Goal: Task Accomplishment & Management: Complete application form

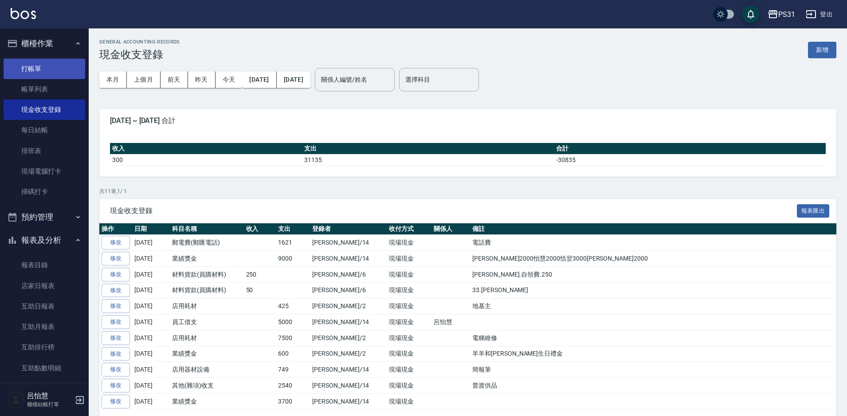
click at [39, 64] on link "打帳單" at bounding box center [45, 69] width 82 height 20
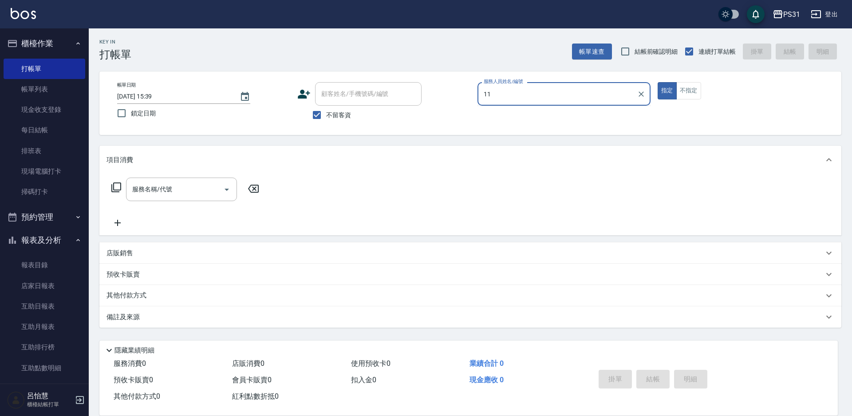
type input "11"
type button "true"
type input "Nico-11"
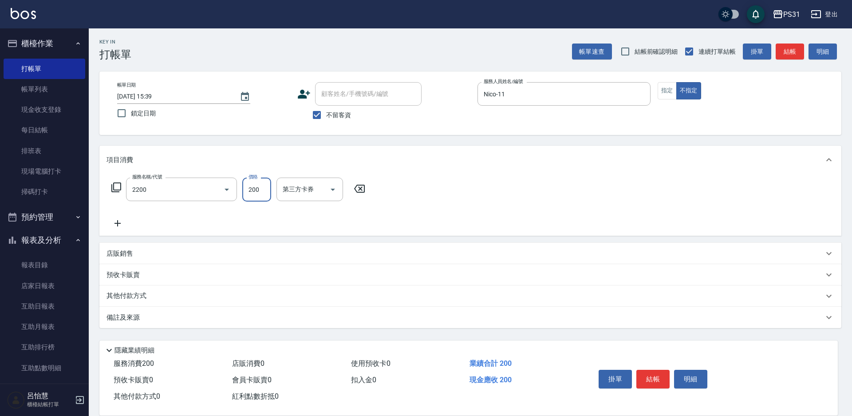
type input "剪髮200(2200)"
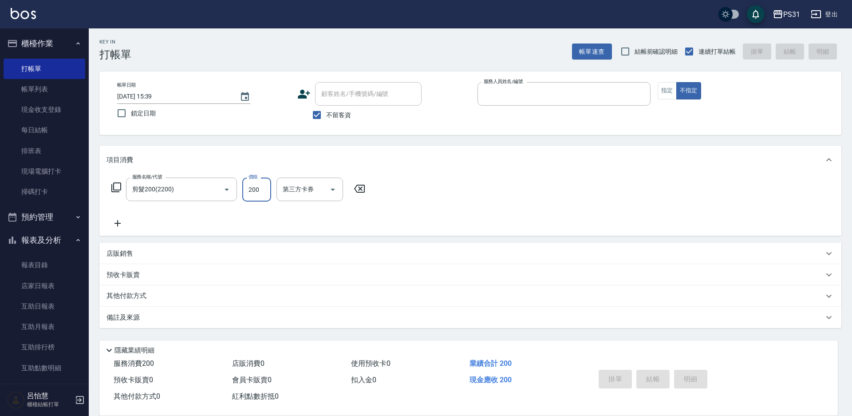
type input "1"
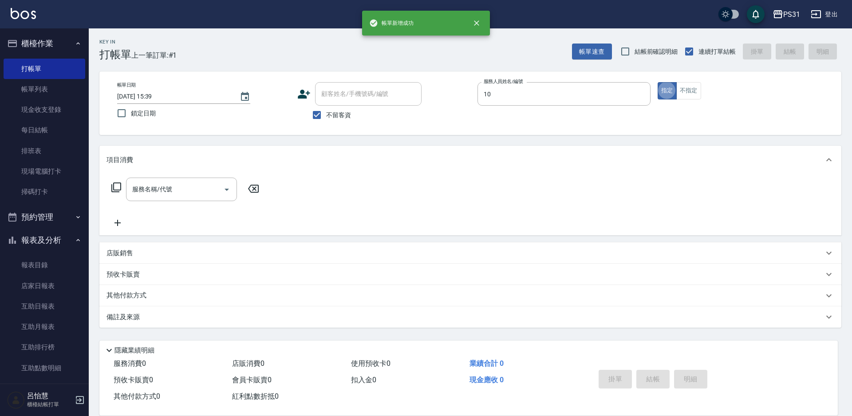
type input "Zhan-10"
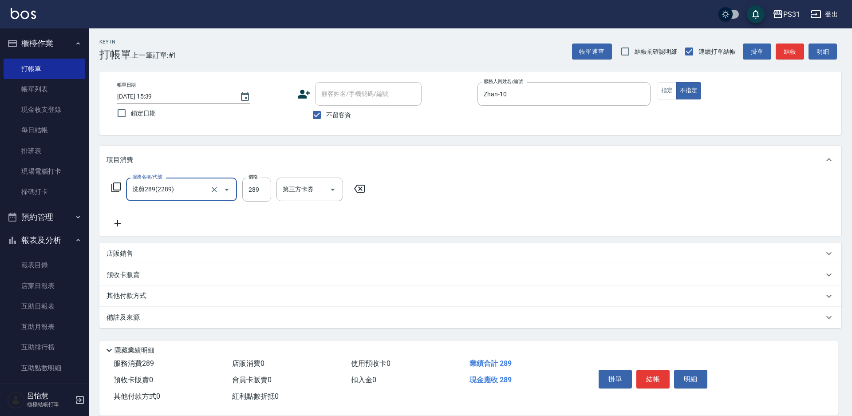
type input "洗剪289(2289)"
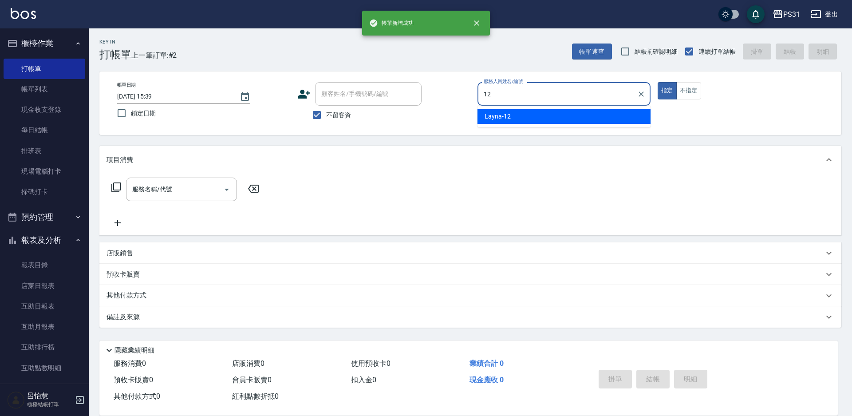
type input "Layna-12"
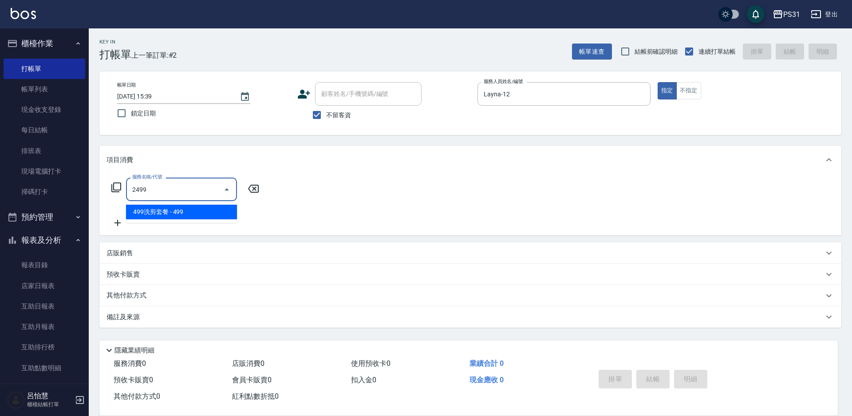
type input "499洗剪套餐(2499)"
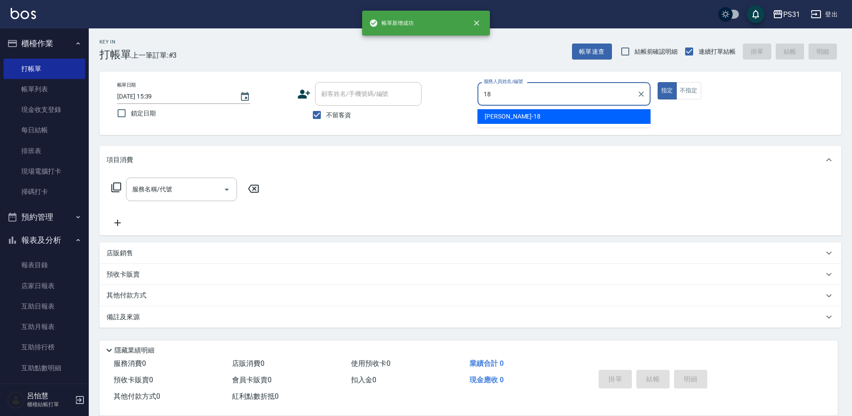
type input "Rita-18"
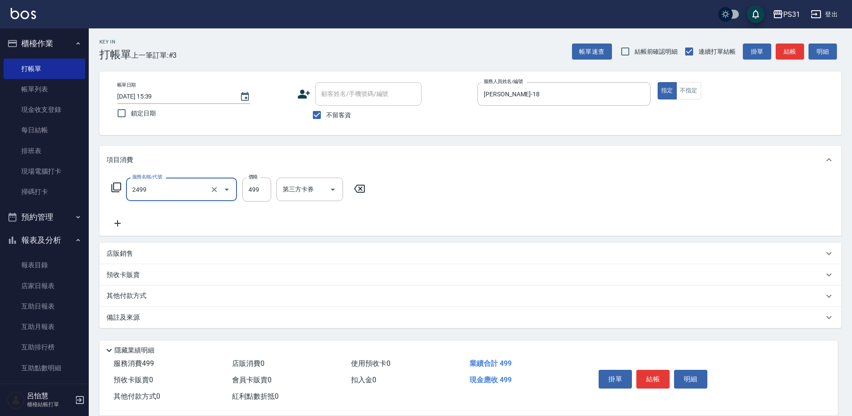
type input "499洗剪套餐(2499)"
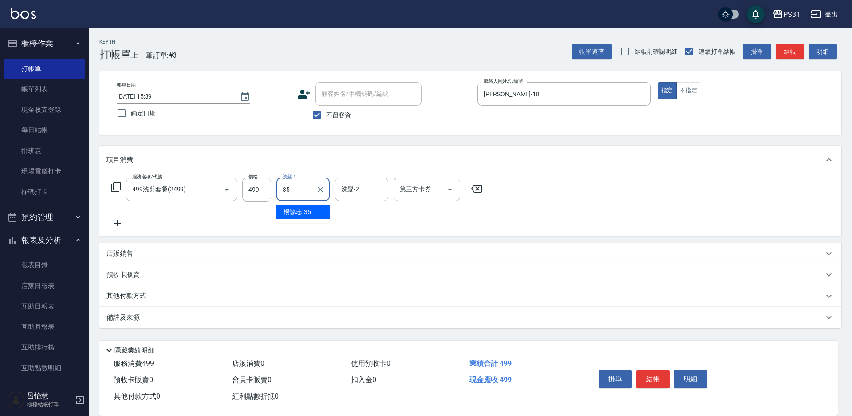
type input "楊諺志-35"
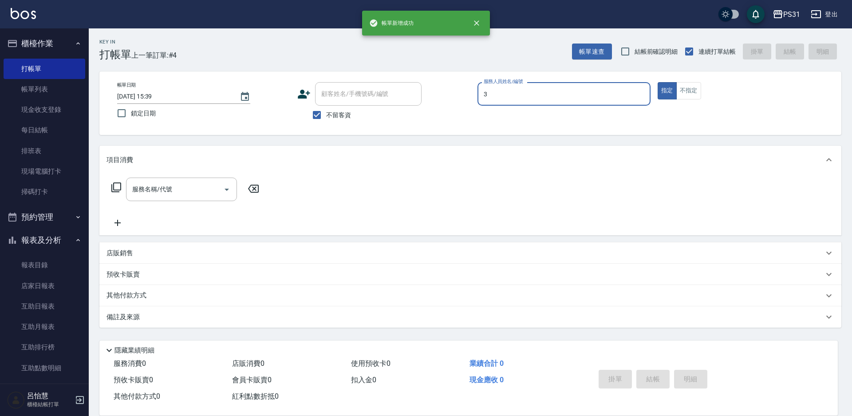
type input "Angel-3"
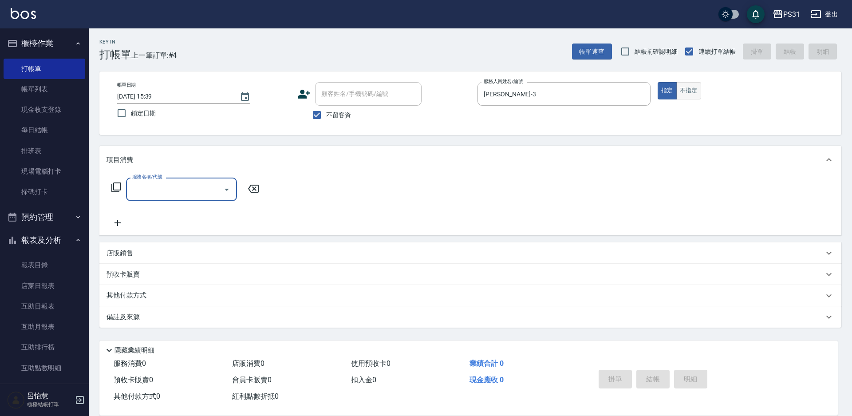
click at [686, 86] on button "不指定" at bounding box center [688, 90] width 25 height 17
click at [197, 188] on input "服務名稱/代號" at bounding box center [175, 189] width 90 height 16
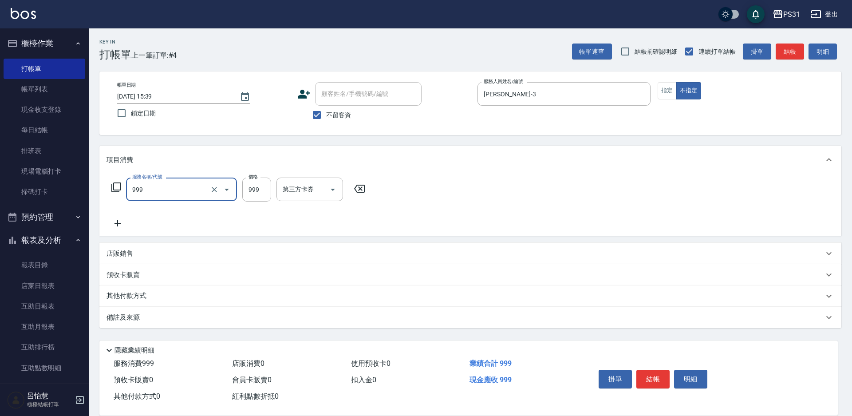
type input "精油套餐999(999)"
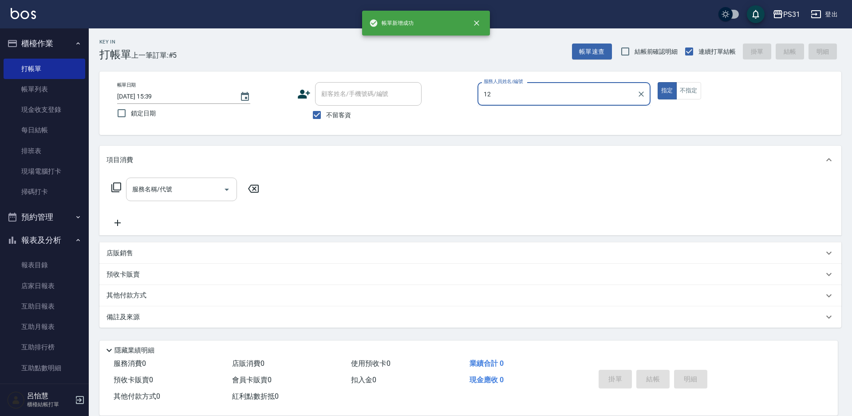
type input "Layna-12"
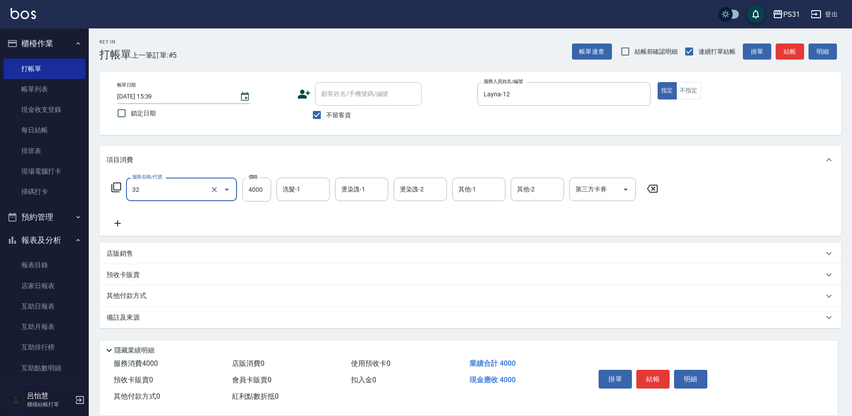
type input "燙髮B餐(32)"
type input "3000"
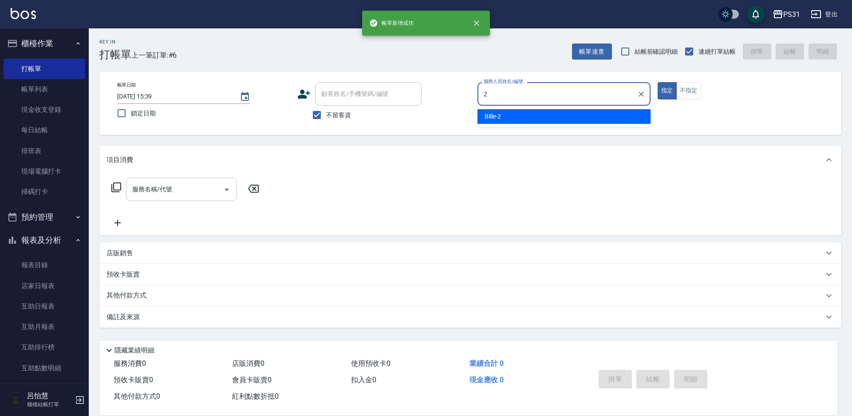
type input "Bille-2"
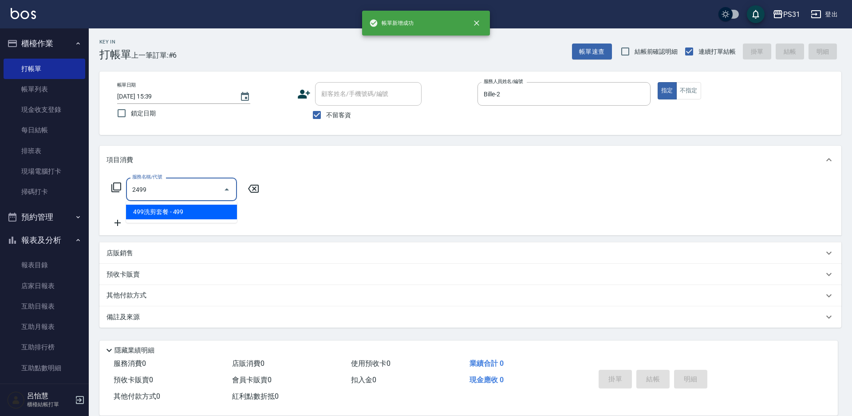
type input "499洗剪套餐(2499)"
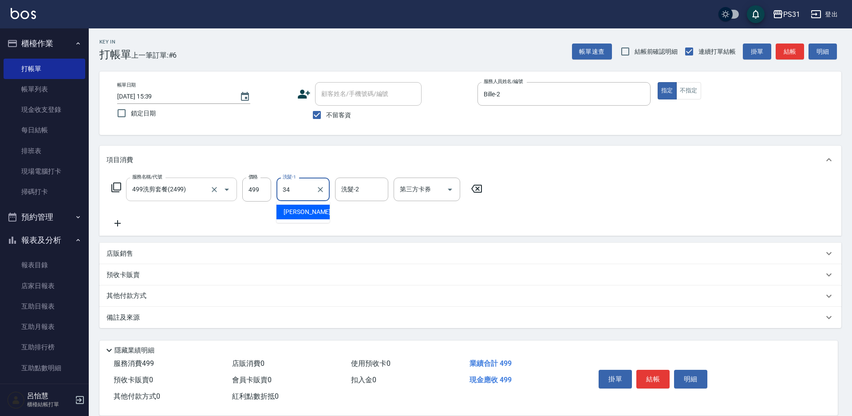
type input "鈺欣-34"
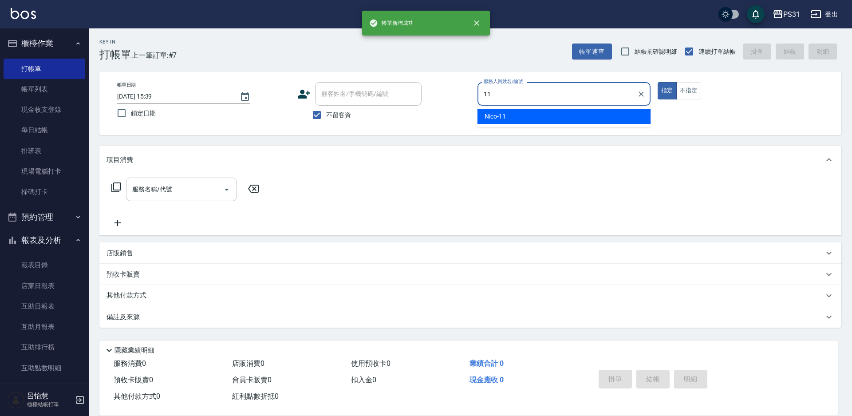
type input "Nico-11"
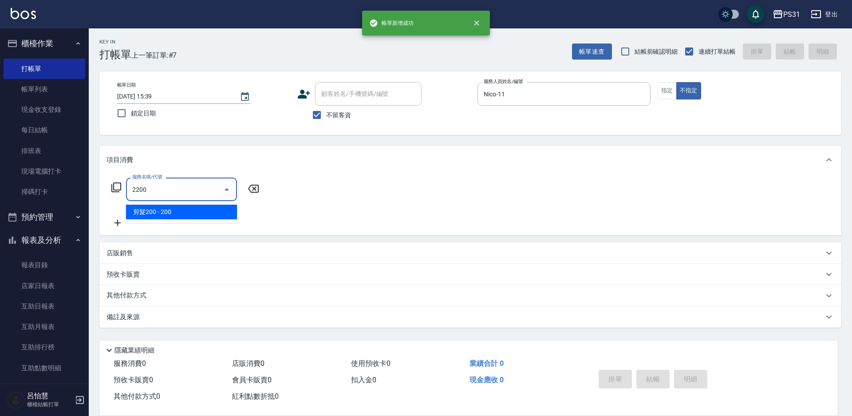
type input "剪髮200(2200)"
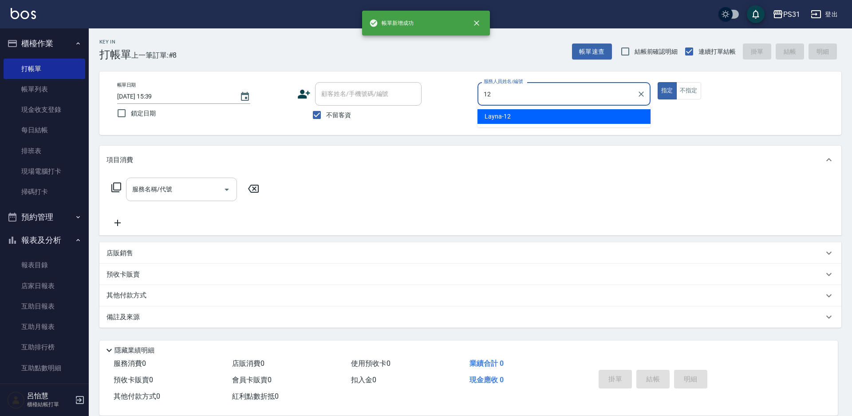
type input "Layna-12"
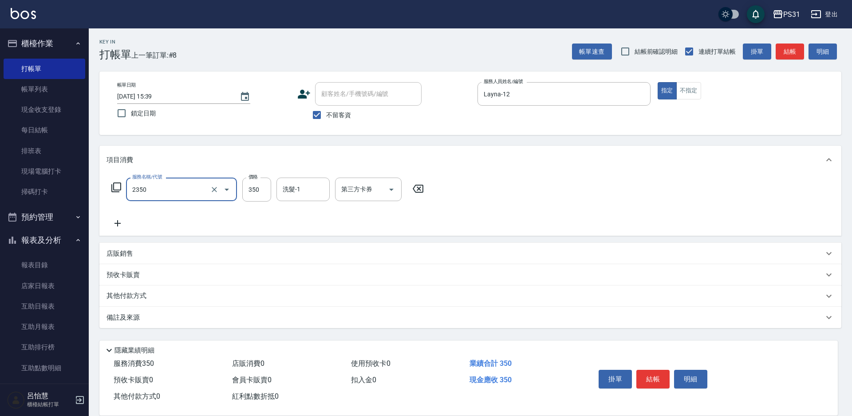
type input "洗剪350(2350)"
type input "370"
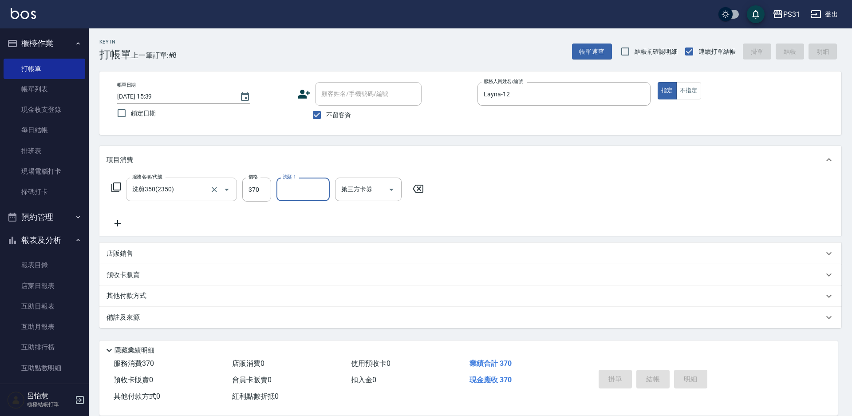
type input "2025/09/20 15:40"
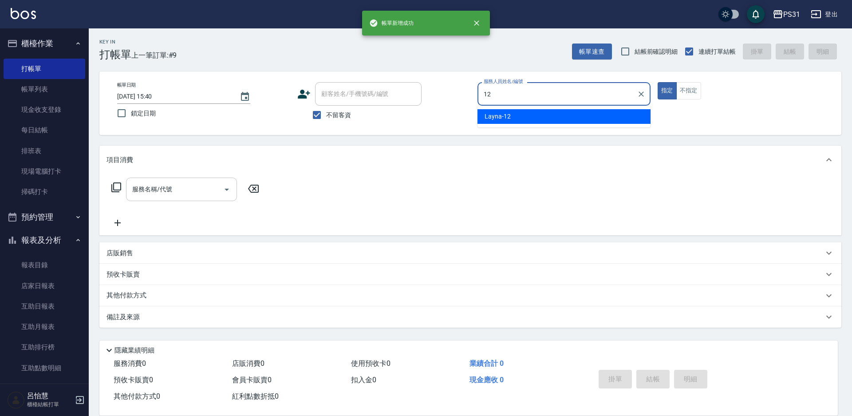
type input "Layna-12"
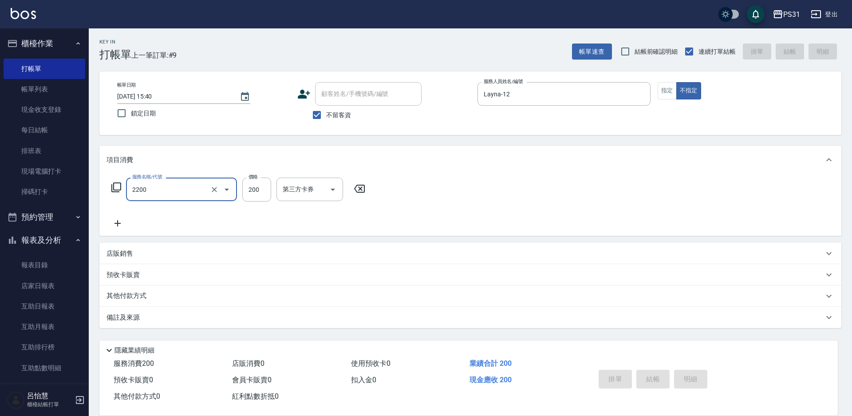
type input "2200"
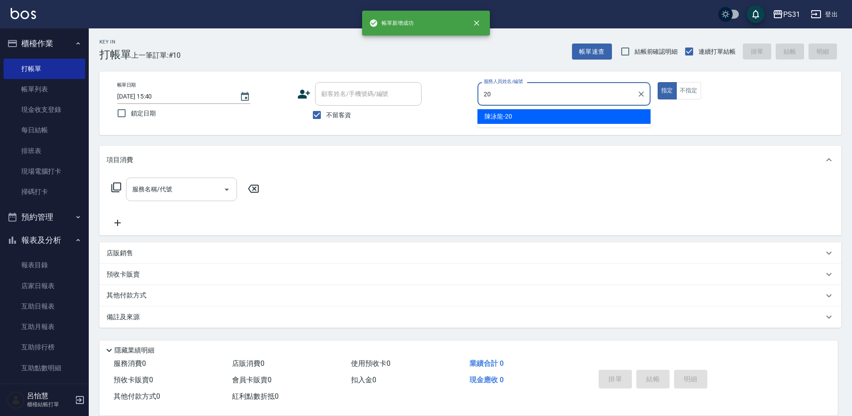
type input "陳泳龍-20"
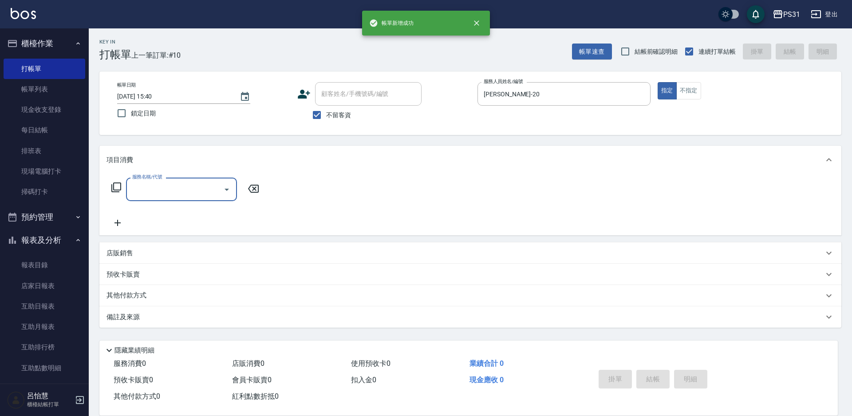
type input "3"
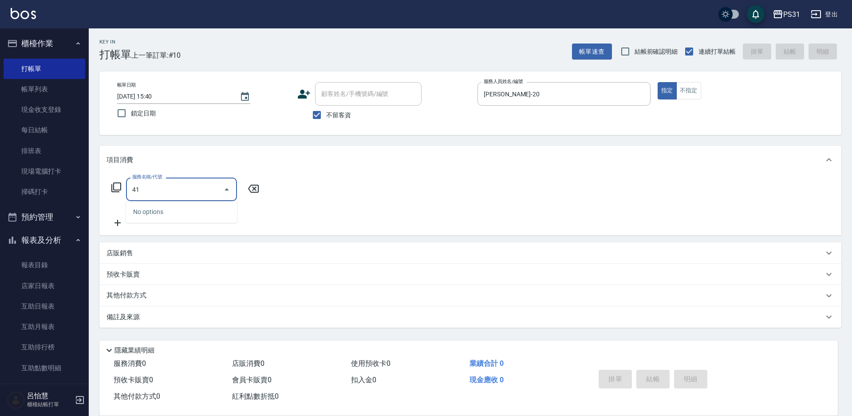
type input "4"
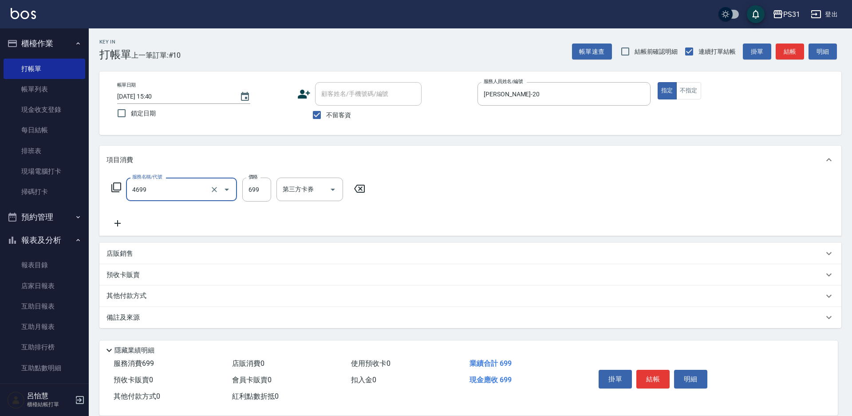
type input "染髮(短)(4699)"
type input "1000"
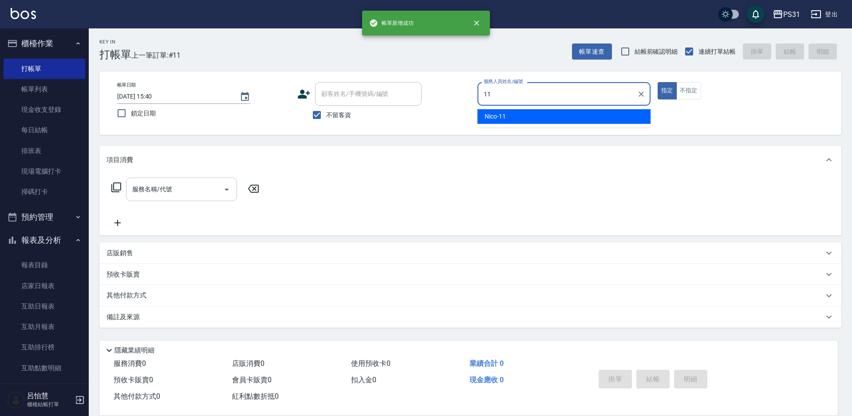
type input "Nico-11"
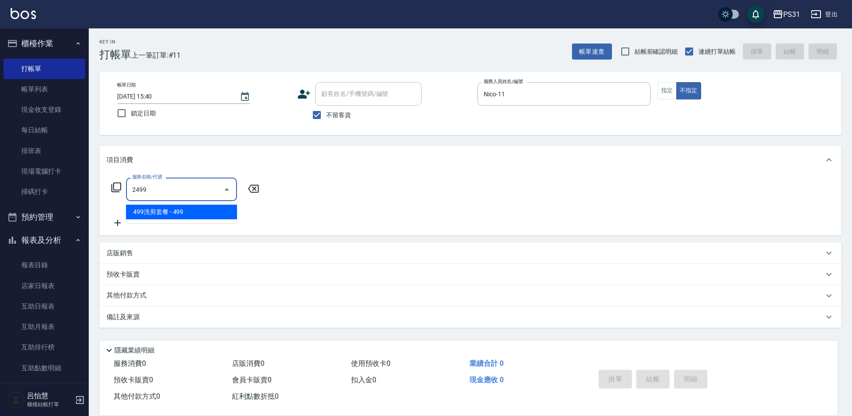
type input "499洗剪套餐(2499)"
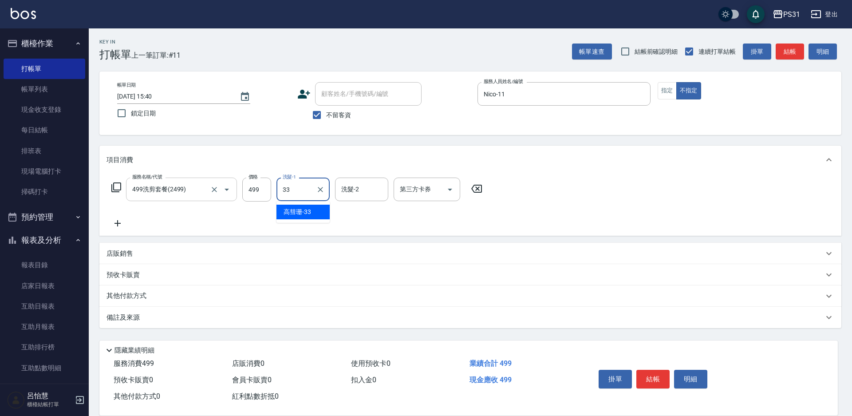
type input "高彗珊-33"
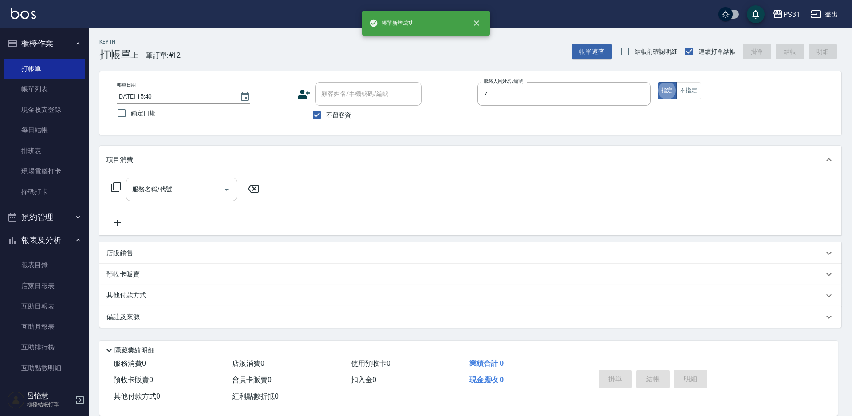
type input "Nini-7"
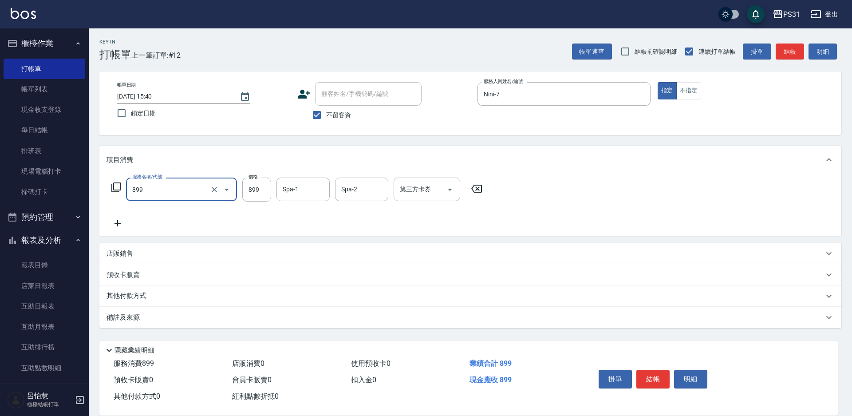
type input "899洗剪套餐(899)"
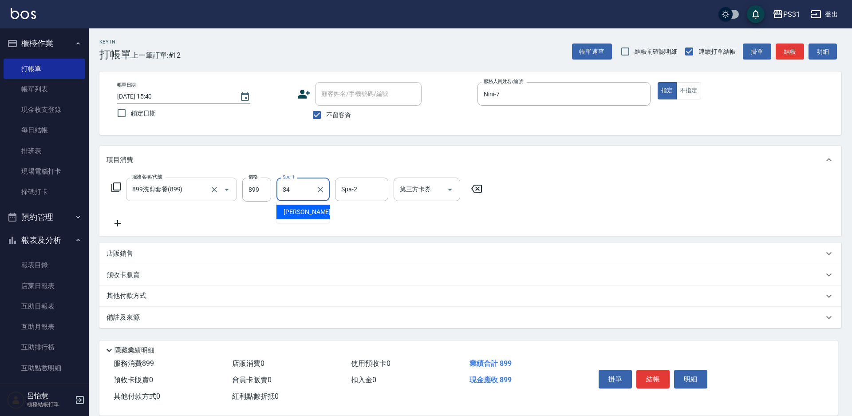
type input "鈺欣-34"
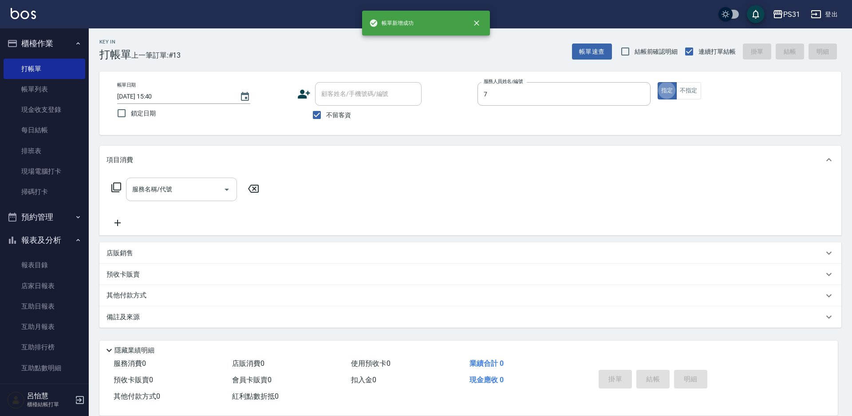
type input "Nini-7"
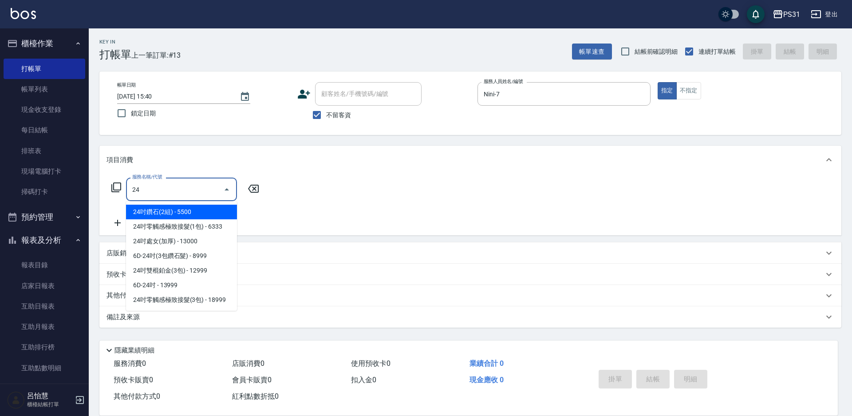
type input "2"
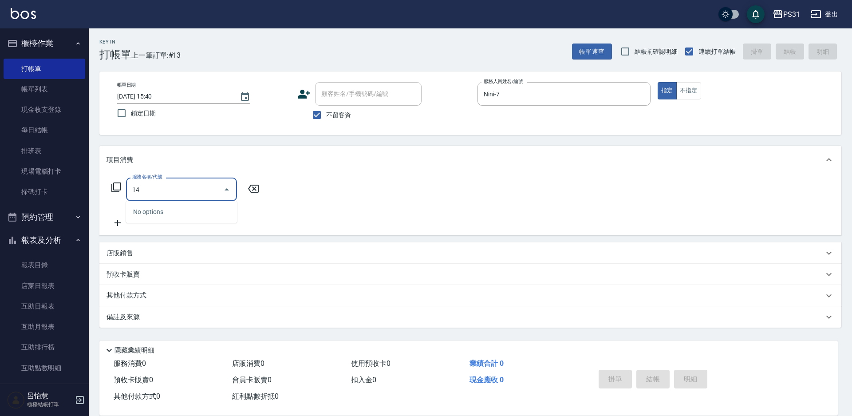
type input "1"
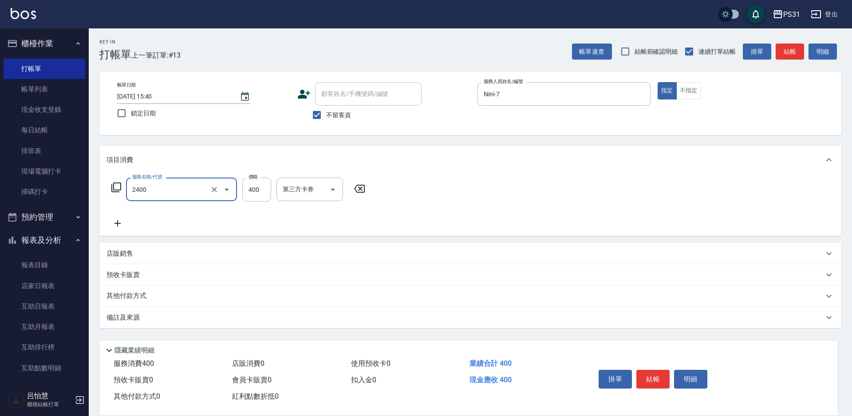
type input "洗剪400(2400)"
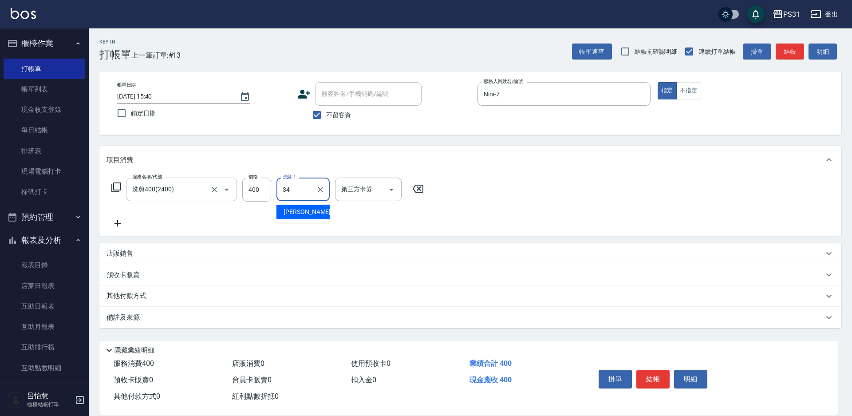
type input "鈺欣-34"
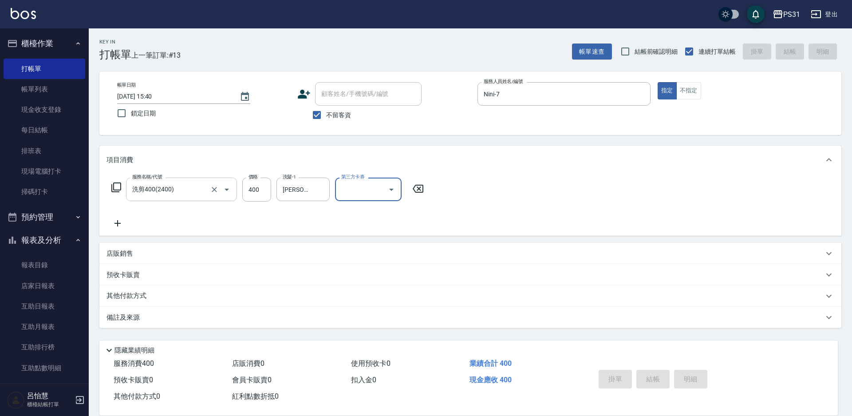
type input "2025/09/20 15:41"
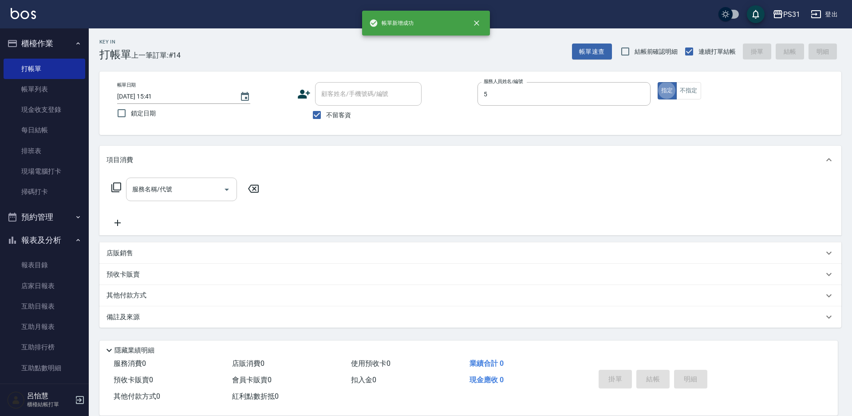
type input "Eco-5"
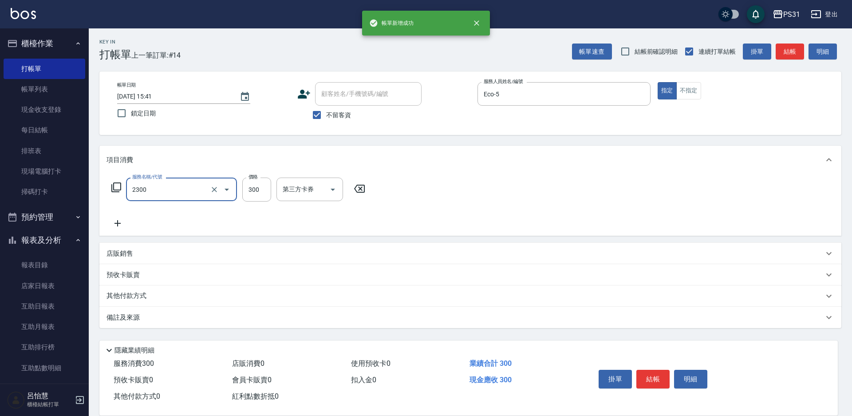
type input "洗剪300(2300)"
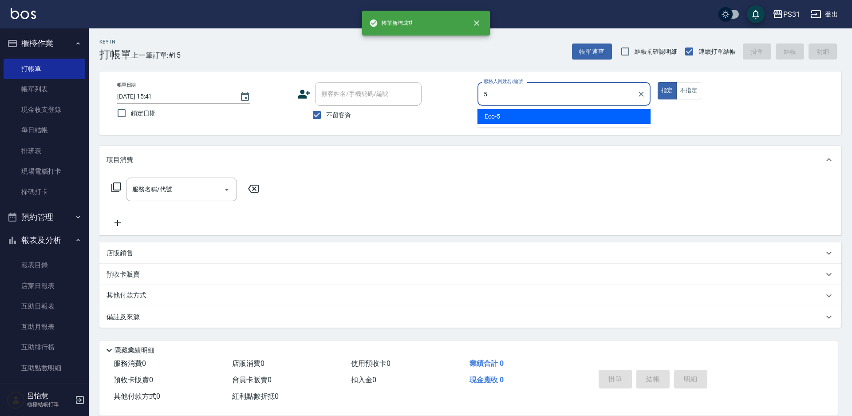
type input "Eco-5"
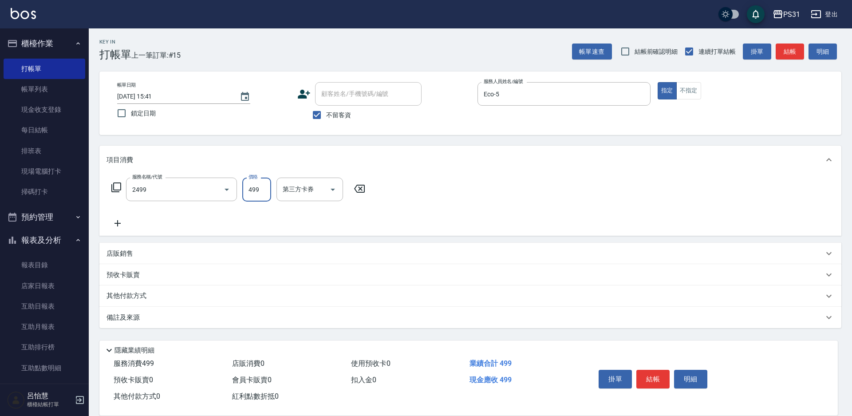
type input "499洗剪套餐(2499)"
type input "楊諺志-35"
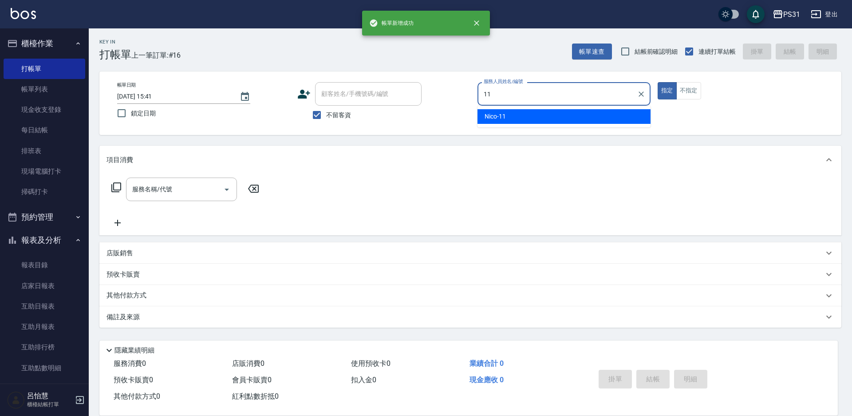
type input "Nico-11"
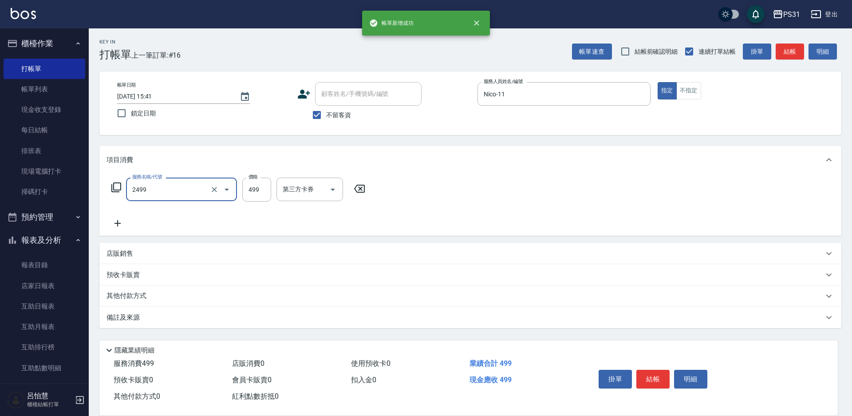
type input "499洗剪套餐(2499)"
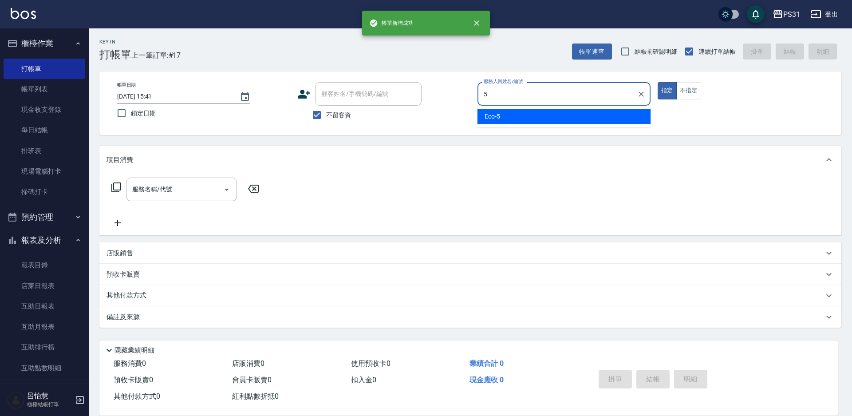
type input "Eco-5"
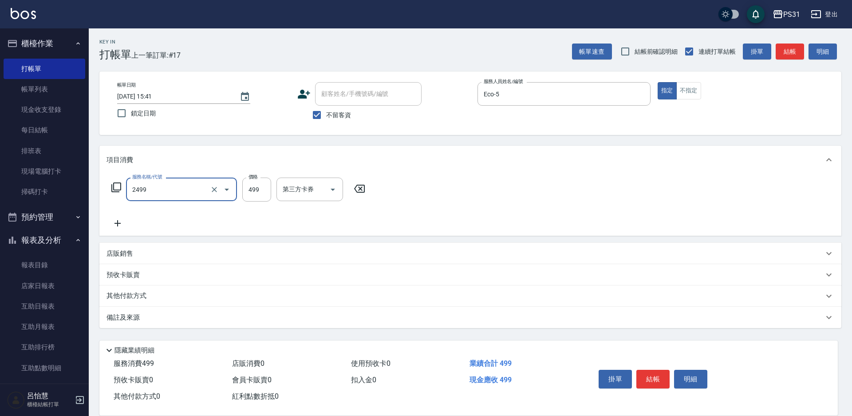
type input "499洗剪套餐(2499)"
type input "399"
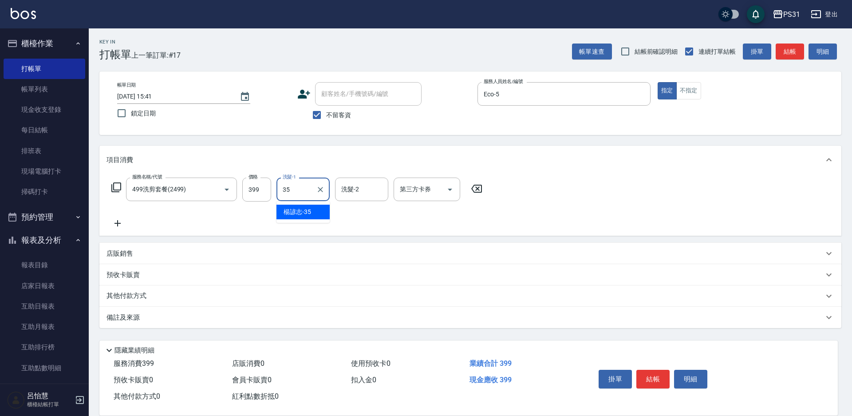
type input "楊諺志-35"
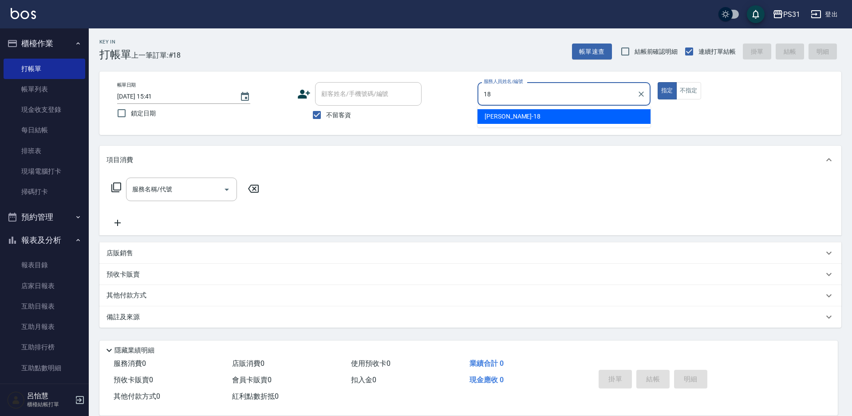
type input "Rita-18"
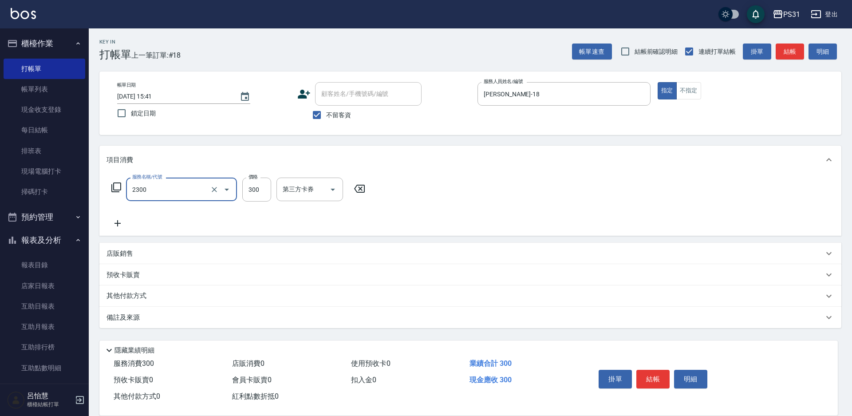
type input "洗剪300(2300)"
type input "330"
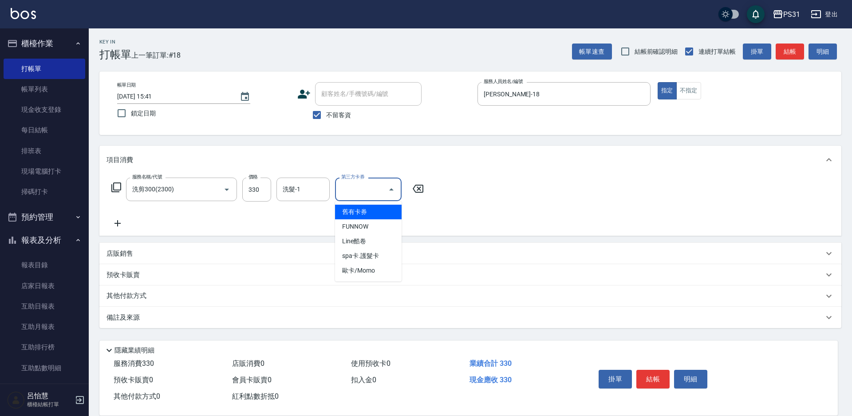
type input "舊有卡券"
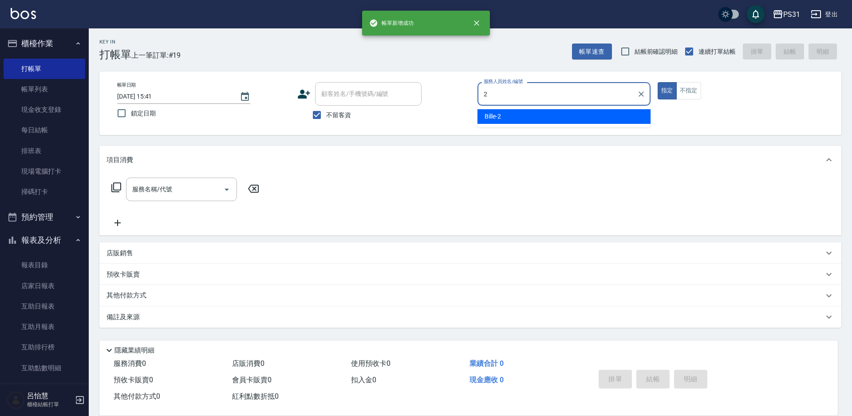
type input "Bille-2"
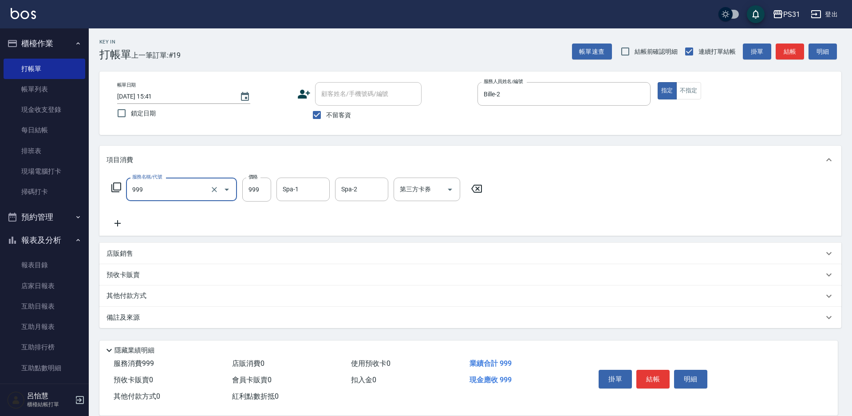
type input "精油套餐999(999)"
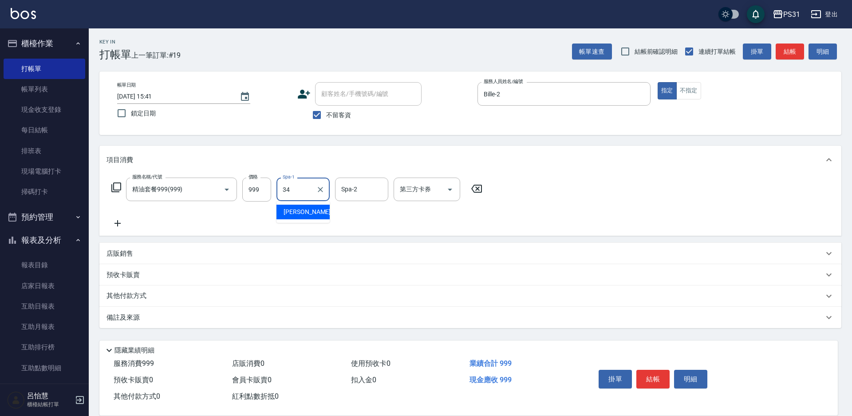
type input "鈺欣-34"
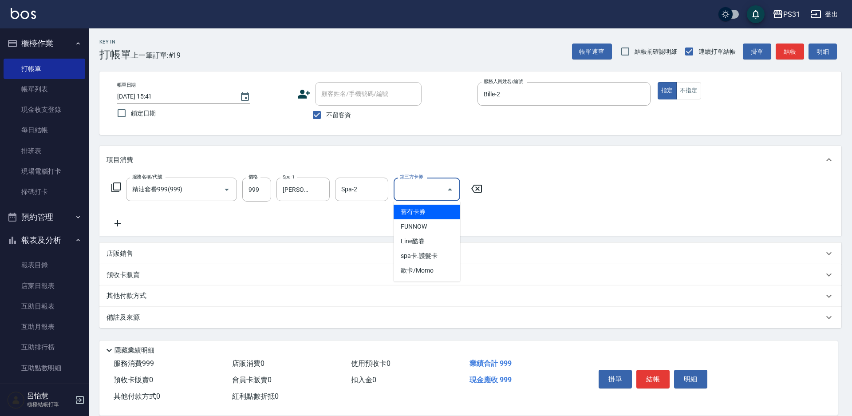
type input "舊有卡券"
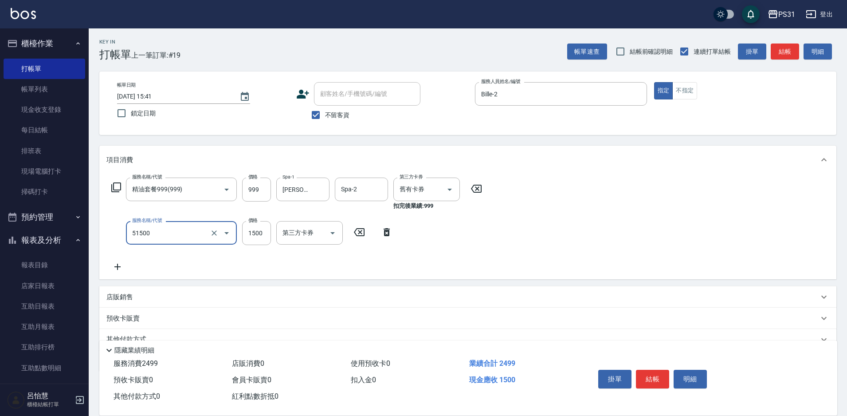
type input "鉑金護髮(51500)"
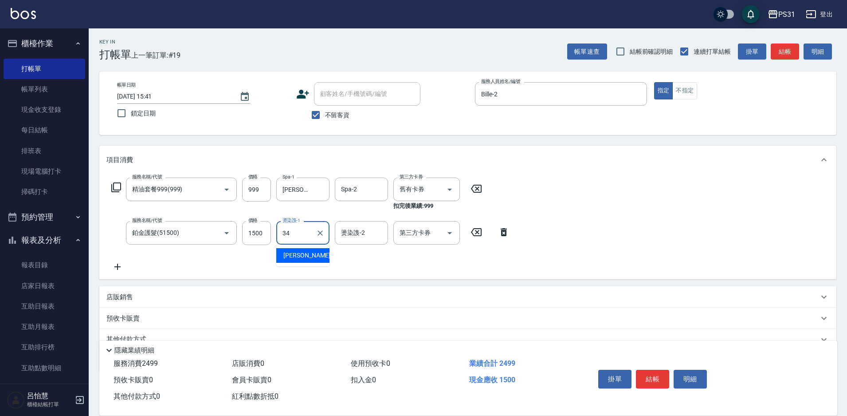
type input "鈺欣-34"
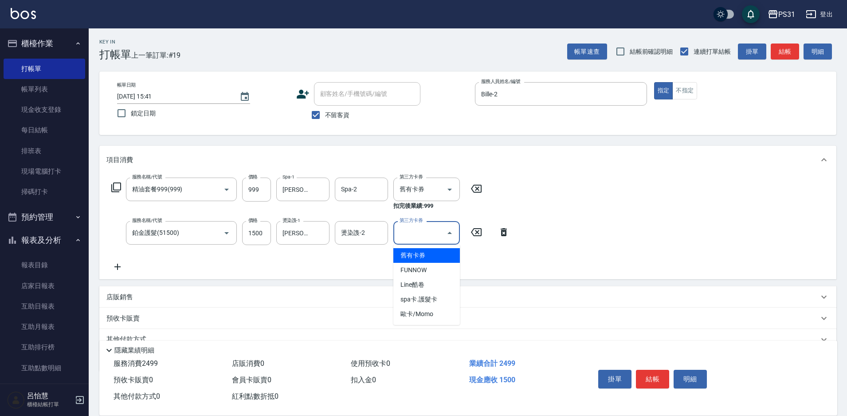
type input "舊有卡券"
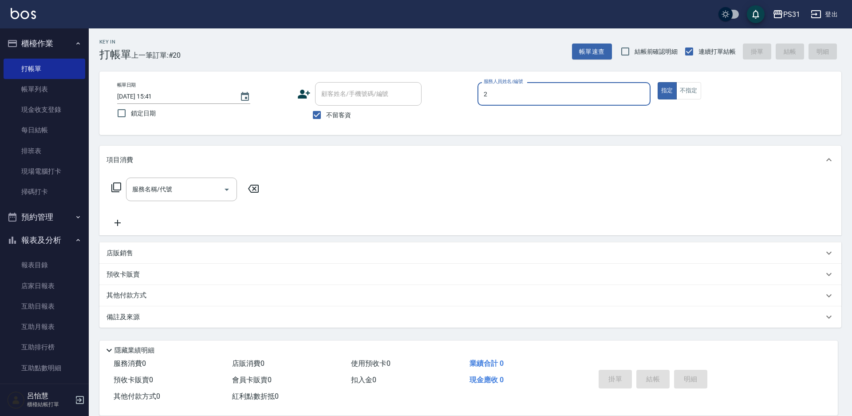
type input "Bille-2"
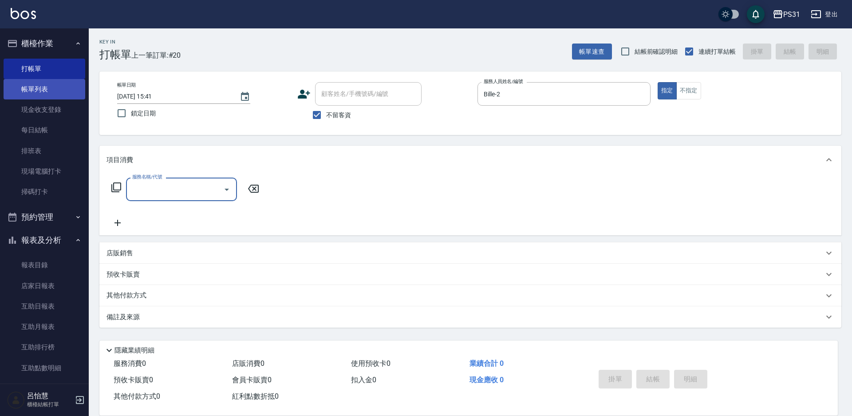
click at [61, 91] on link "帳單列表" at bounding box center [45, 89] width 82 height 20
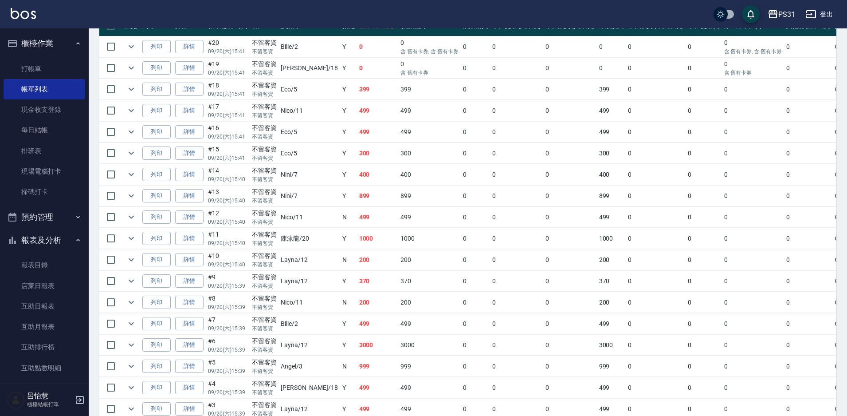
scroll to position [186, 0]
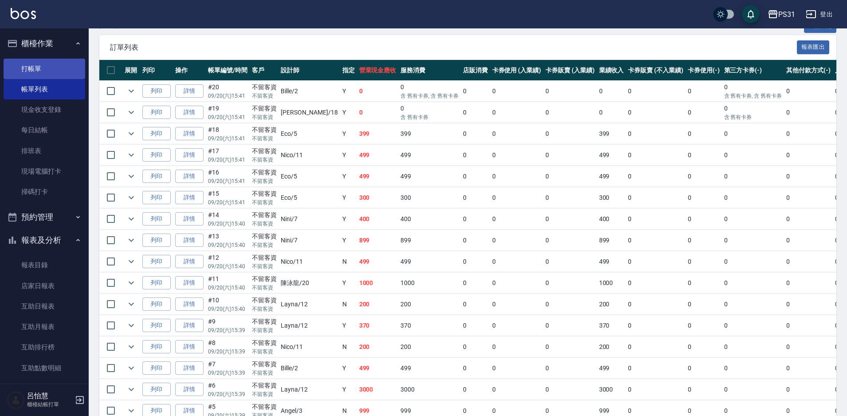
click at [35, 68] on link "打帳單" at bounding box center [45, 69] width 82 height 20
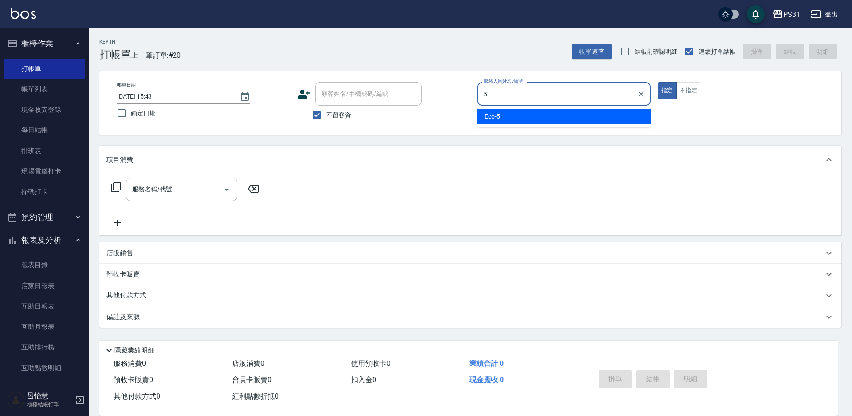
type input "5"
type button "true"
type input "Eco-5"
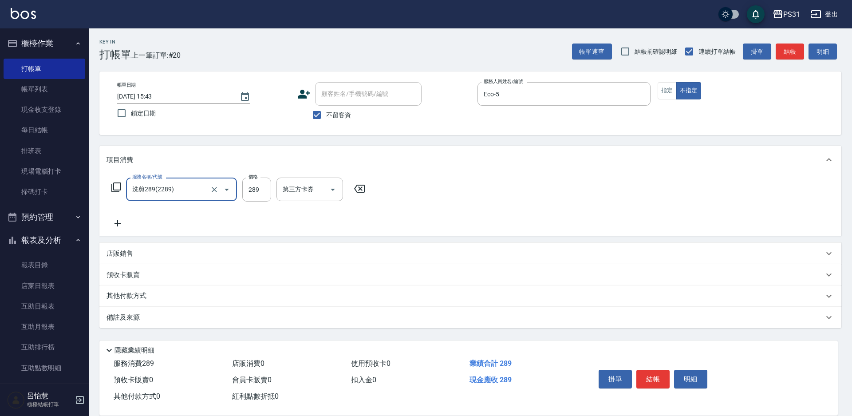
type input "洗剪289(2289)"
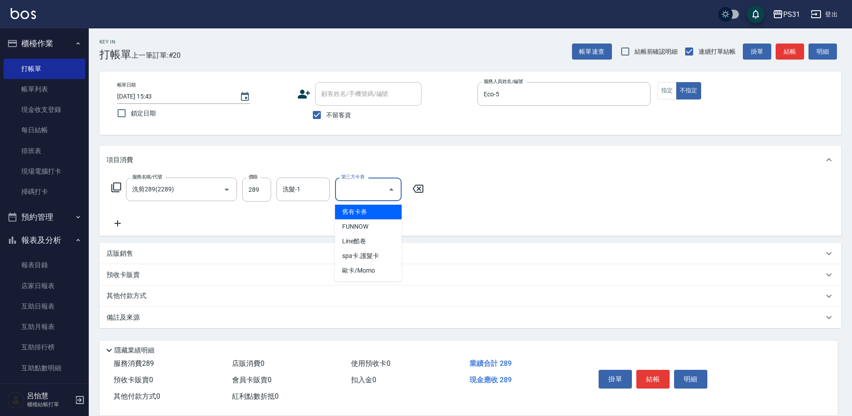
type input "舊有卡券"
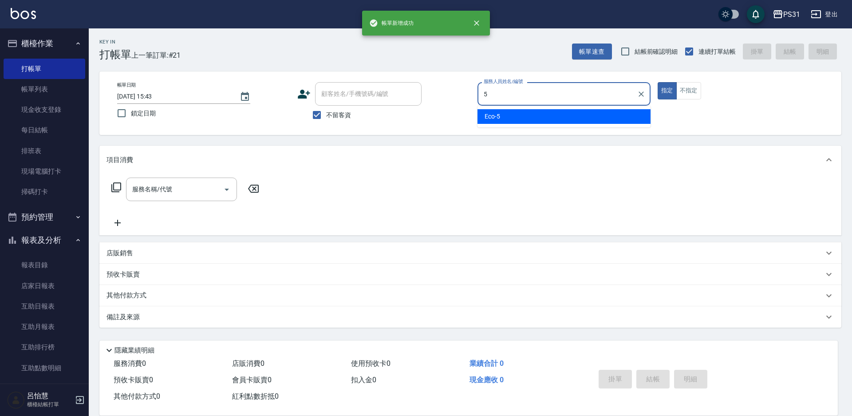
type input "Eco-5"
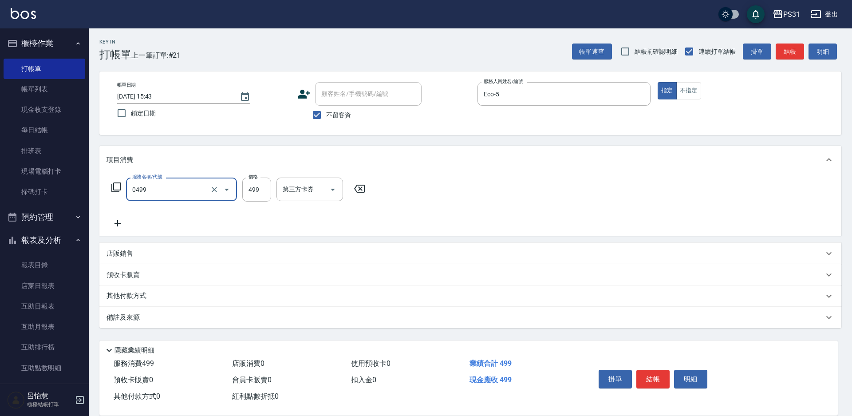
type input "伊黛莉spa(0499)"
type input "699"
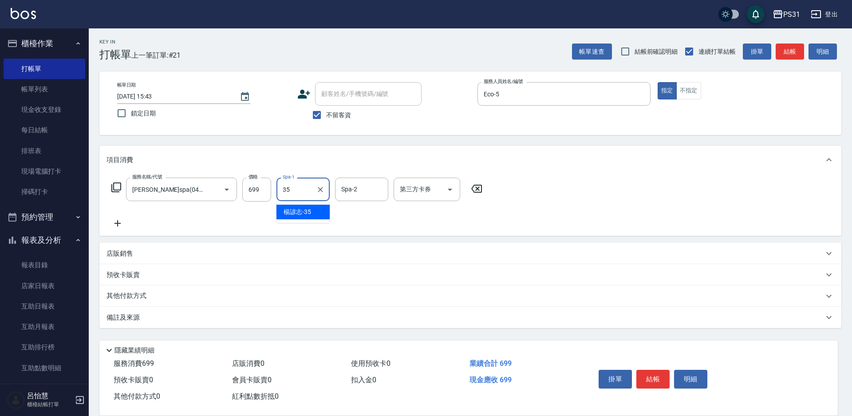
type input "楊諺志-35"
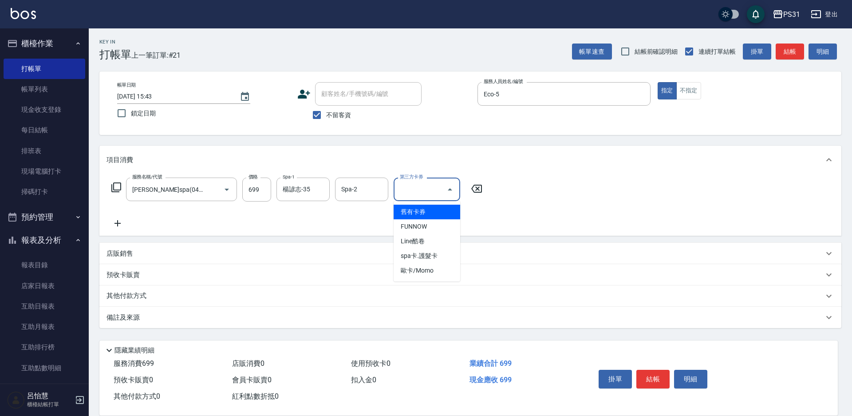
type input "舊有卡券"
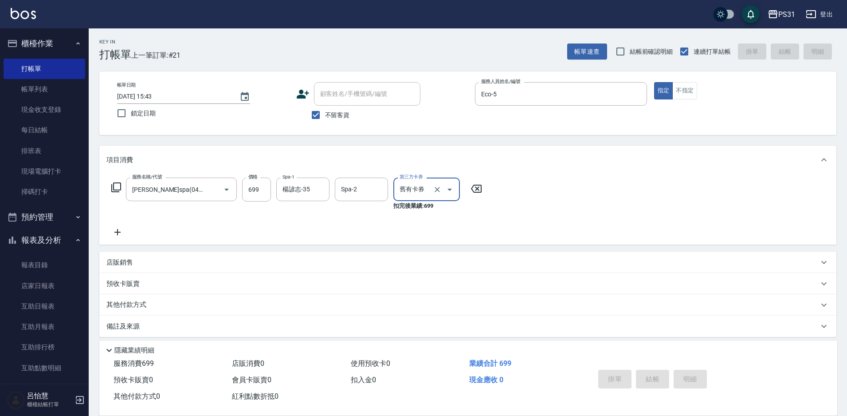
type input "2025/09/20 15:44"
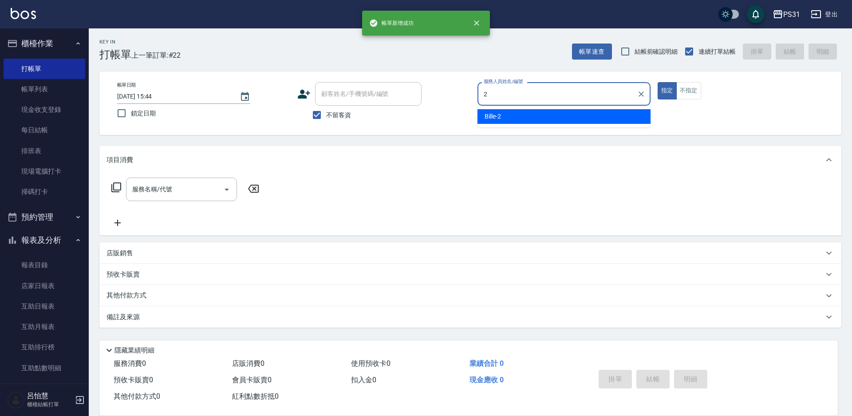
type input "Bille-2"
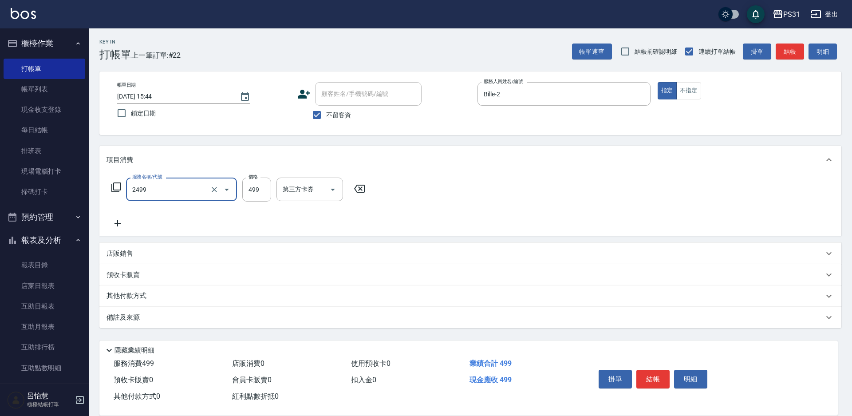
type input "499洗剪套餐(2499)"
type input "450"
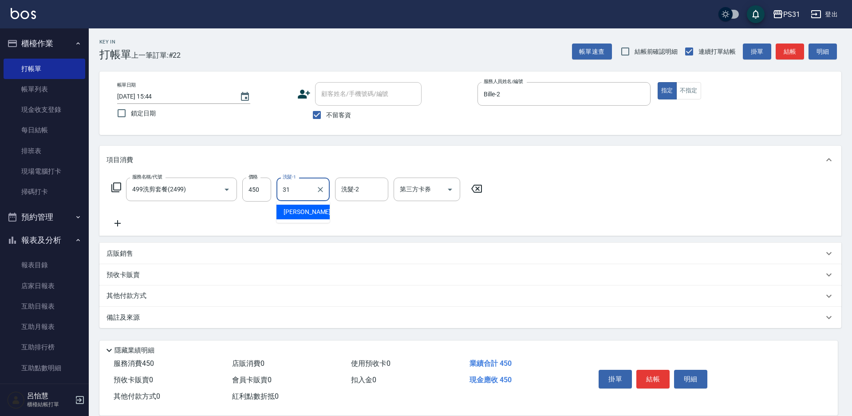
type input "何宜柔-31"
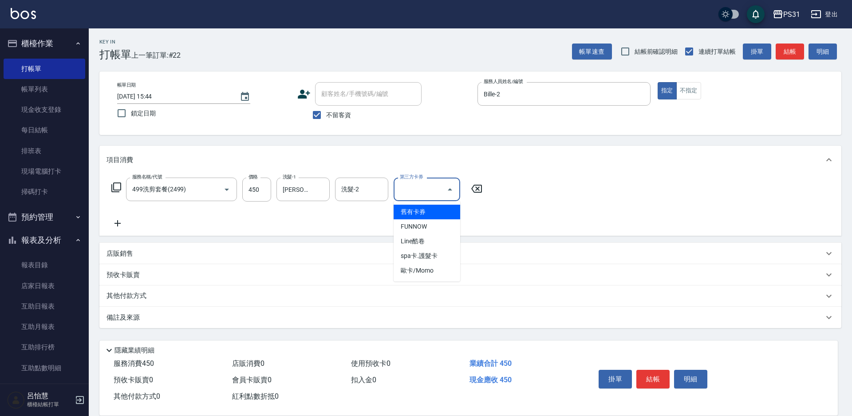
type input "舊有卡券"
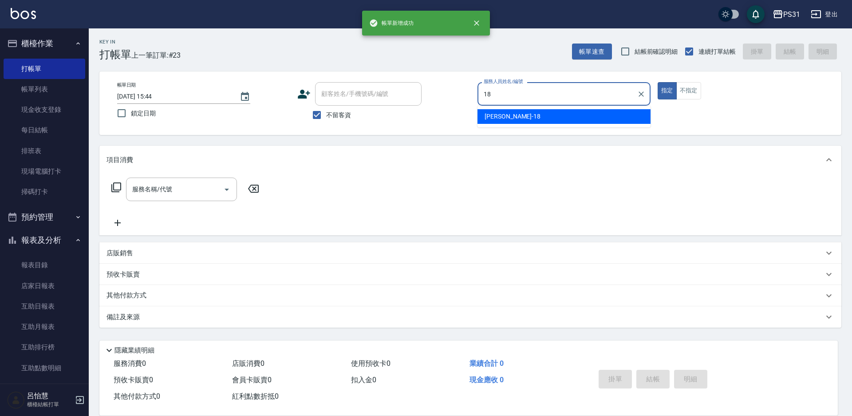
type input "Rita-18"
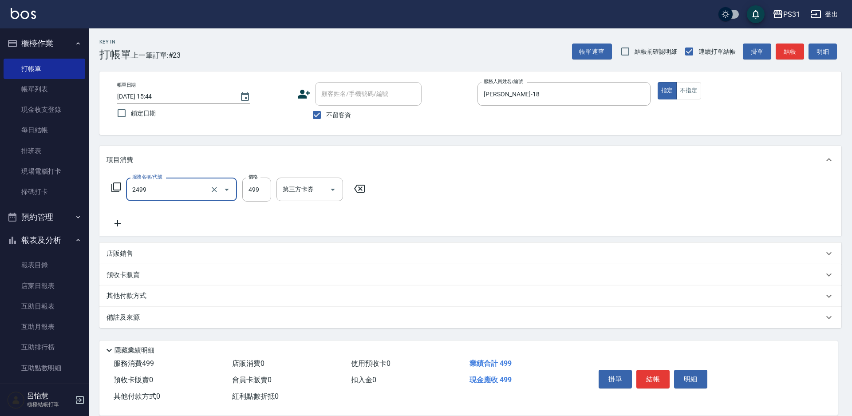
type input "499洗剪套餐(2499)"
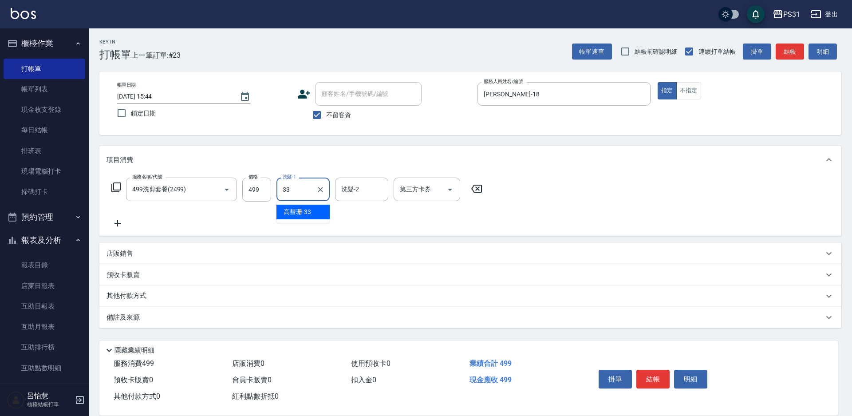
type input "高彗珊-33"
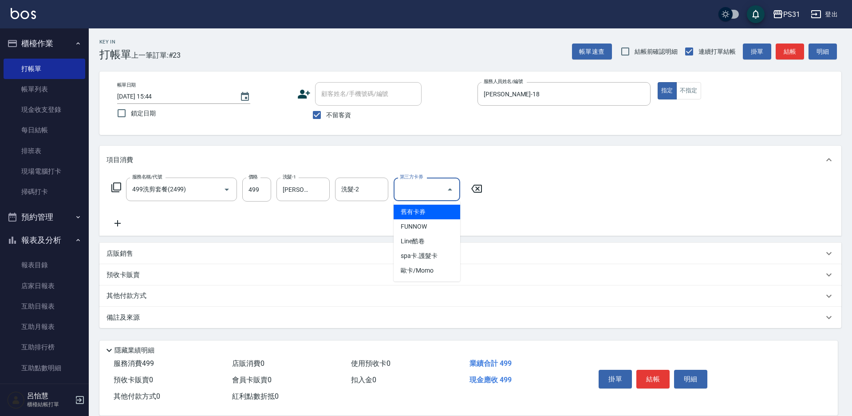
type input "舊有卡券"
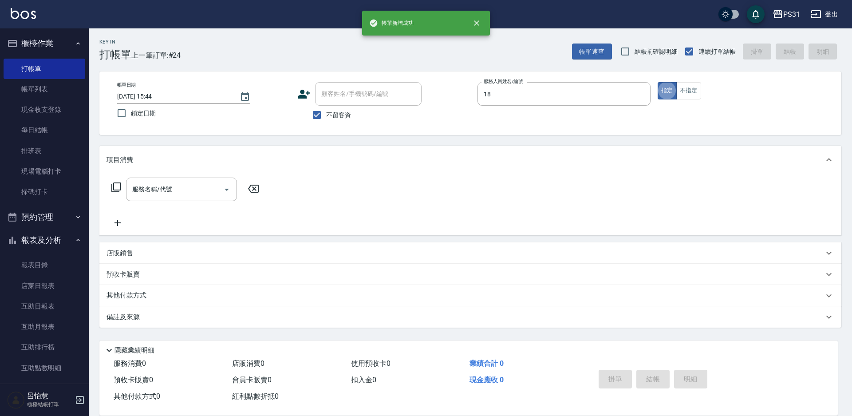
type input "Rita-18"
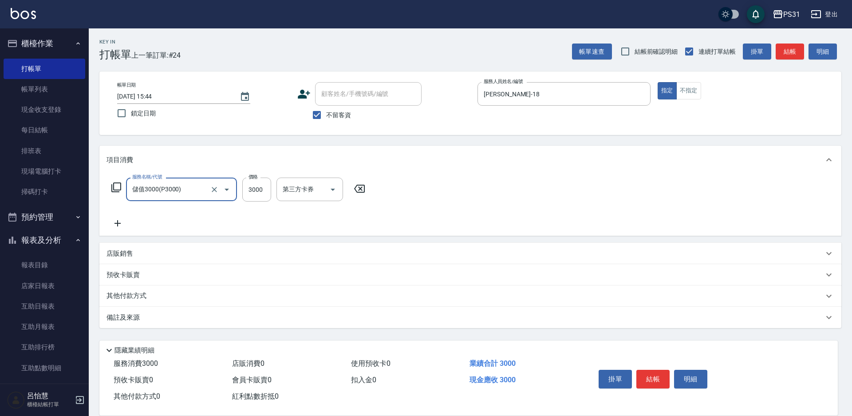
type input "儲值3000(P3000)"
type input "1000"
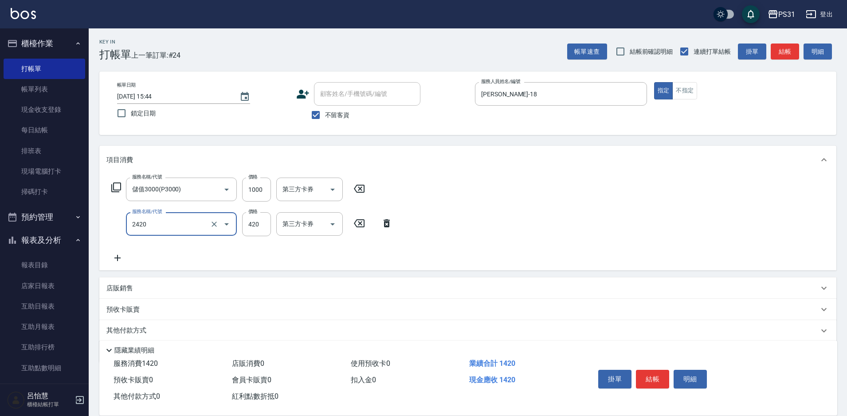
type input "洗剪420(2420)"
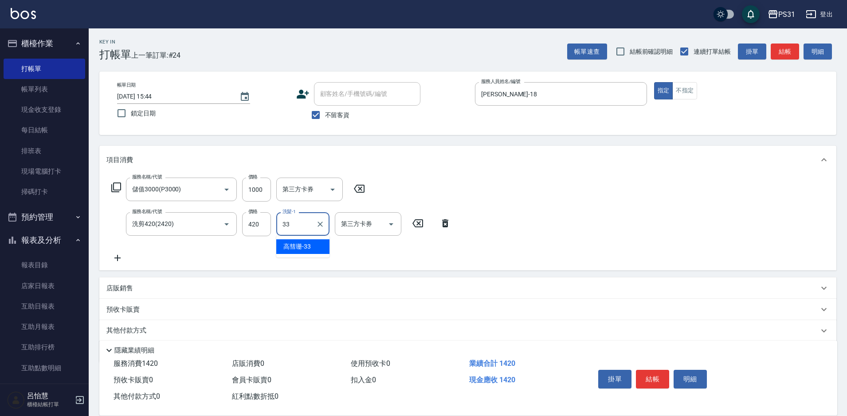
type input "高彗珊-33"
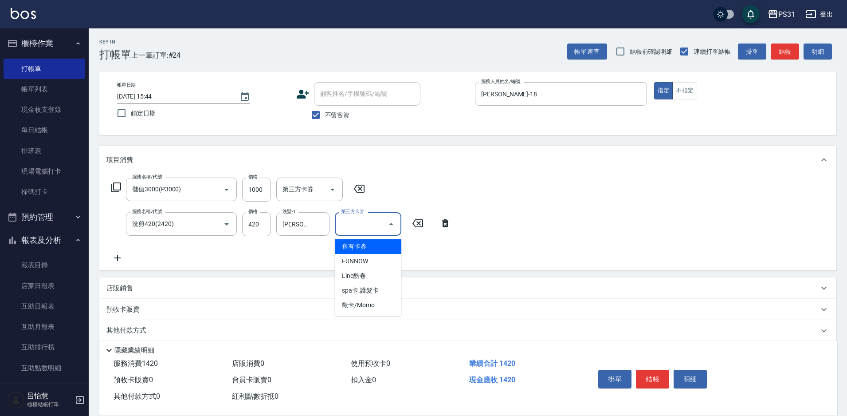
type input "舊有卡券"
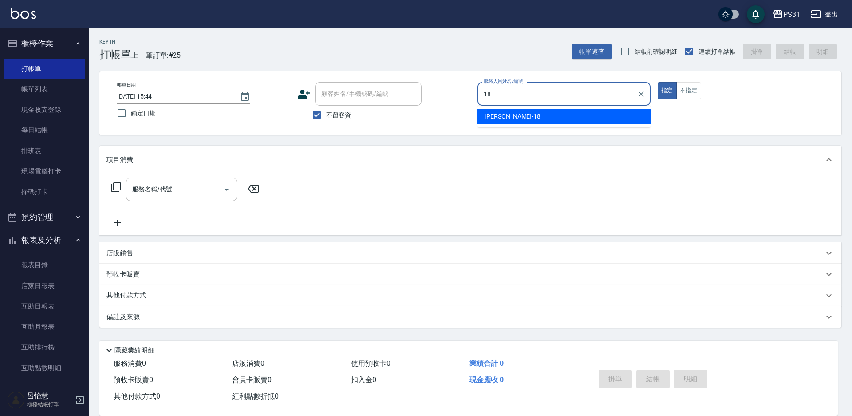
type input "Rita-18"
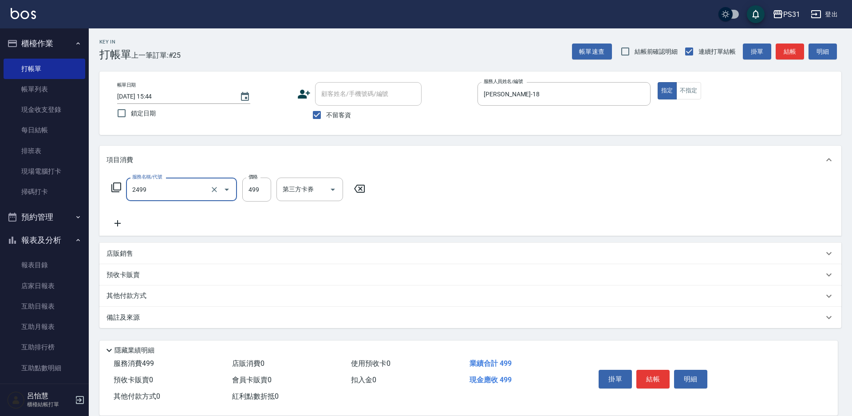
type input "499洗剪套餐(2499)"
click at [147, 294] on p "其他付款方式" at bounding box center [128, 296] width 44 height 10
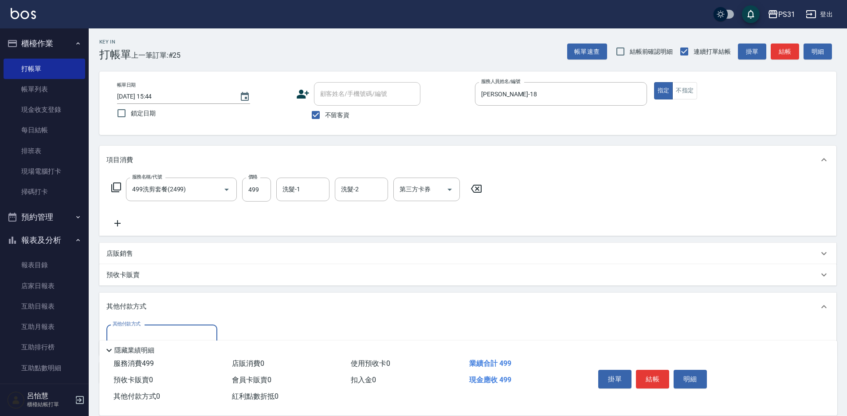
click at [155, 326] on div "其他付款方式" at bounding box center [161, 336] width 111 height 24
click at [157, 303] on span "儲值卡" at bounding box center [161, 298] width 111 height 15
type input "儲值卡"
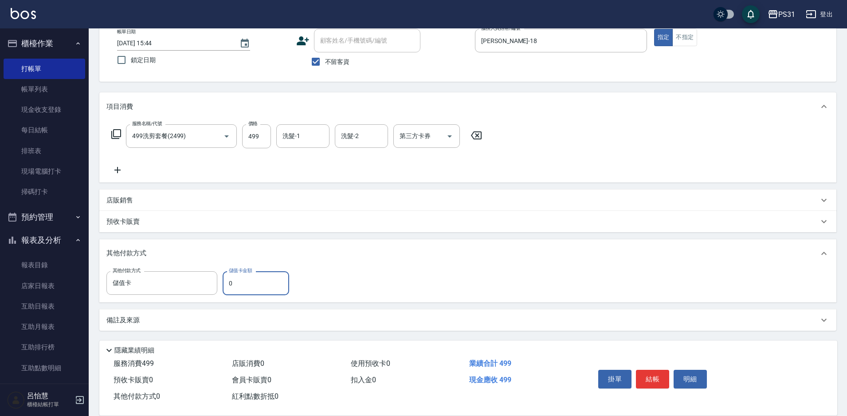
click at [257, 281] on input "0" at bounding box center [256, 283] width 67 height 24
type input "114"
click at [651, 370] on button "結帳" at bounding box center [652, 379] width 33 height 19
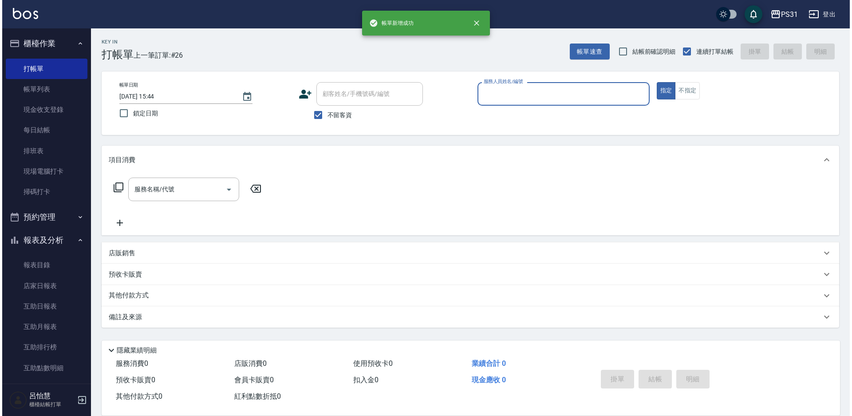
scroll to position [0, 0]
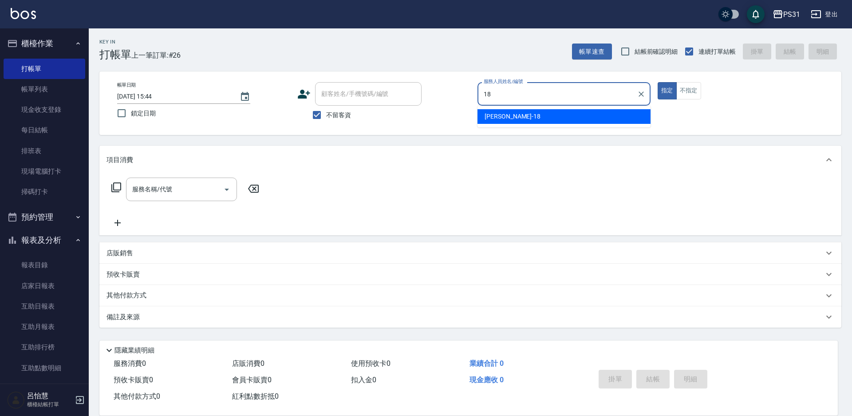
type input "Rita-18"
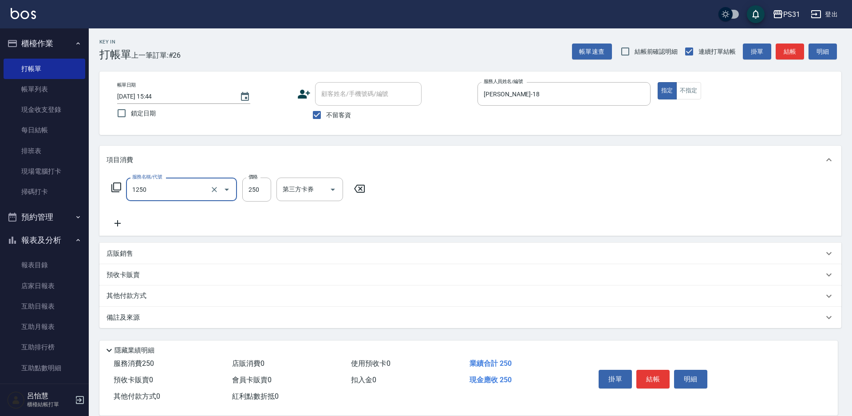
type input "一般洗+精油250(1250)"
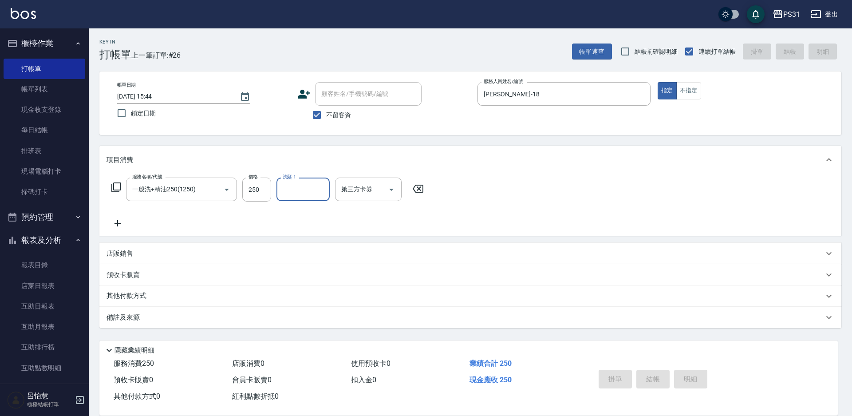
type input "2025/09/20 16:10"
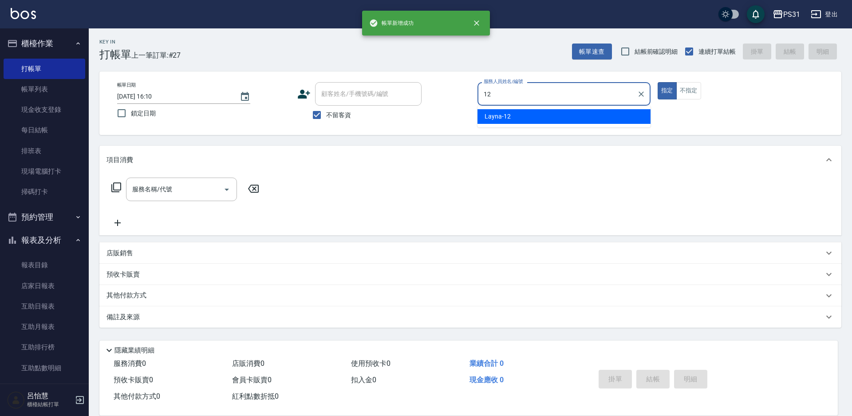
type input "Layna-12"
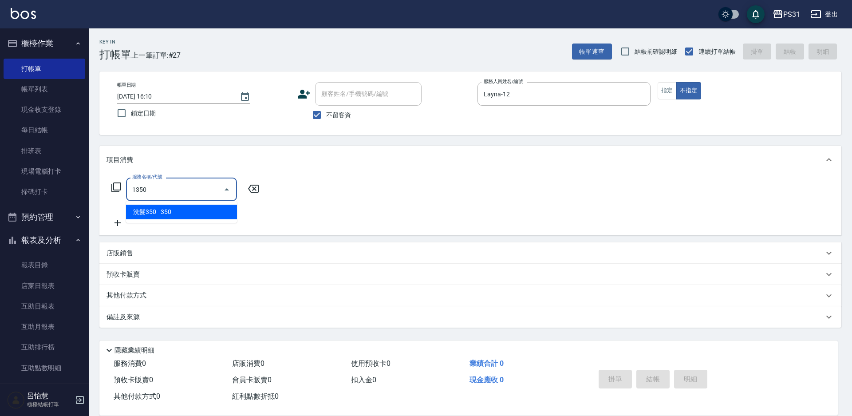
type input "洗髮350(1350)"
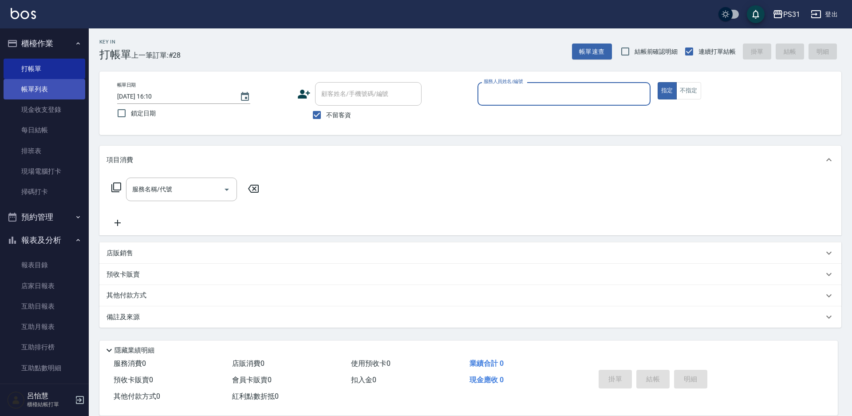
click at [60, 90] on link "帳單列表" at bounding box center [45, 89] width 82 height 20
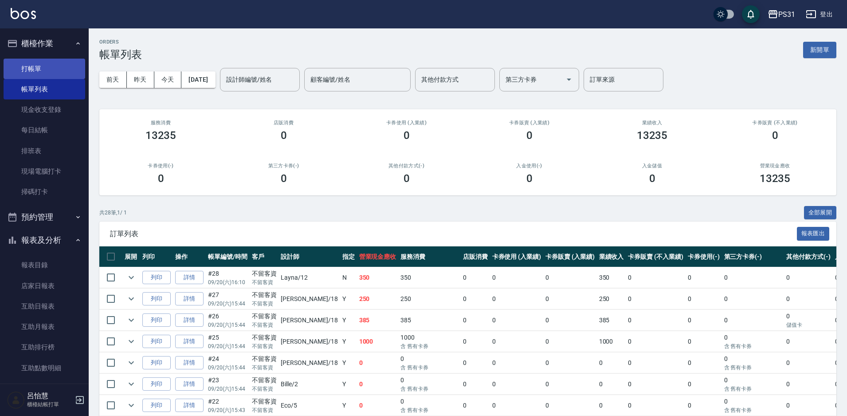
click at [18, 72] on link "打帳單" at bounding box center [45, 69] width 82 height 20
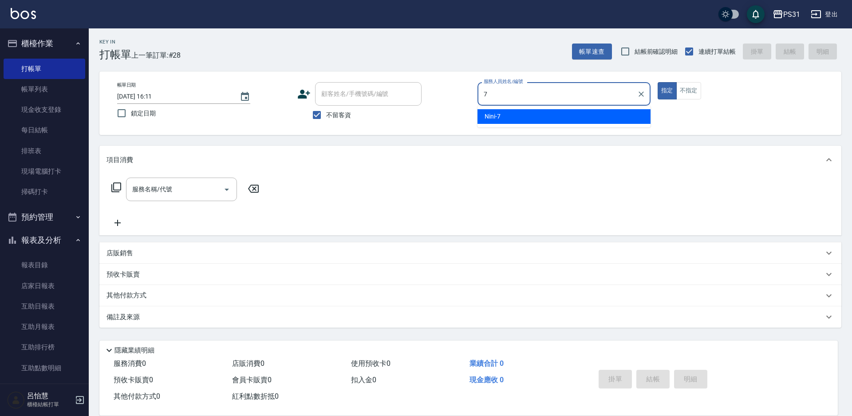
type input "Nini-7"
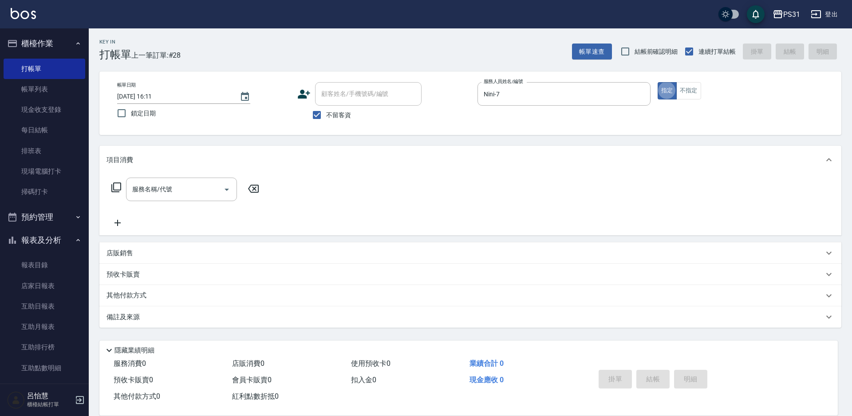
type button "true"
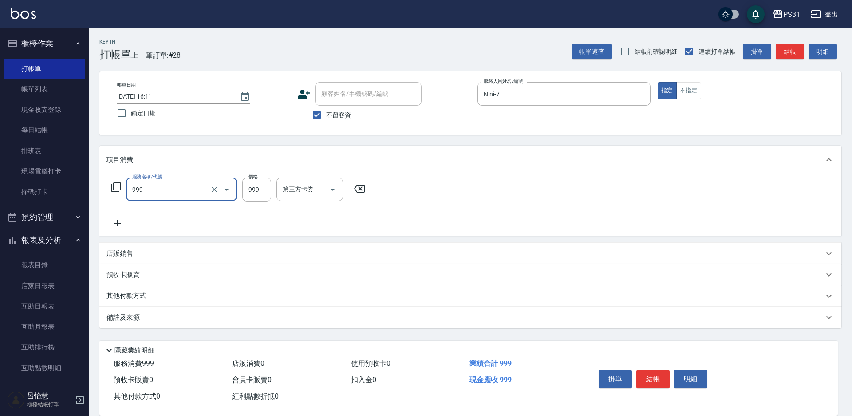
type input "精油套餐999(999)"
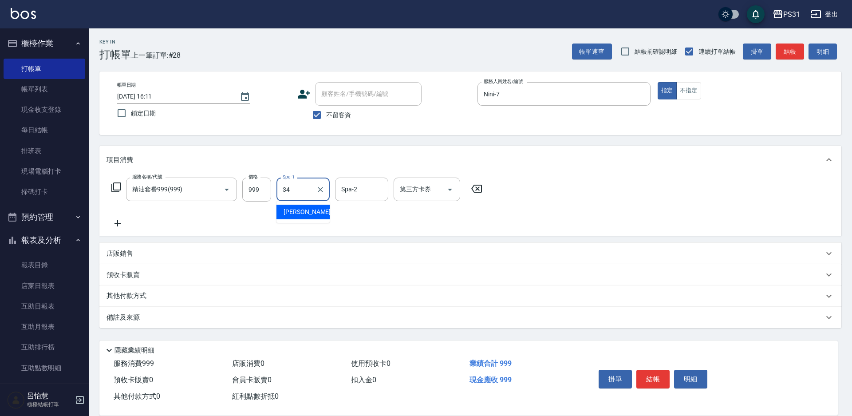
type input "鈺欣-34"
